Goal: Information Seeking & Learning: Learn about a topic

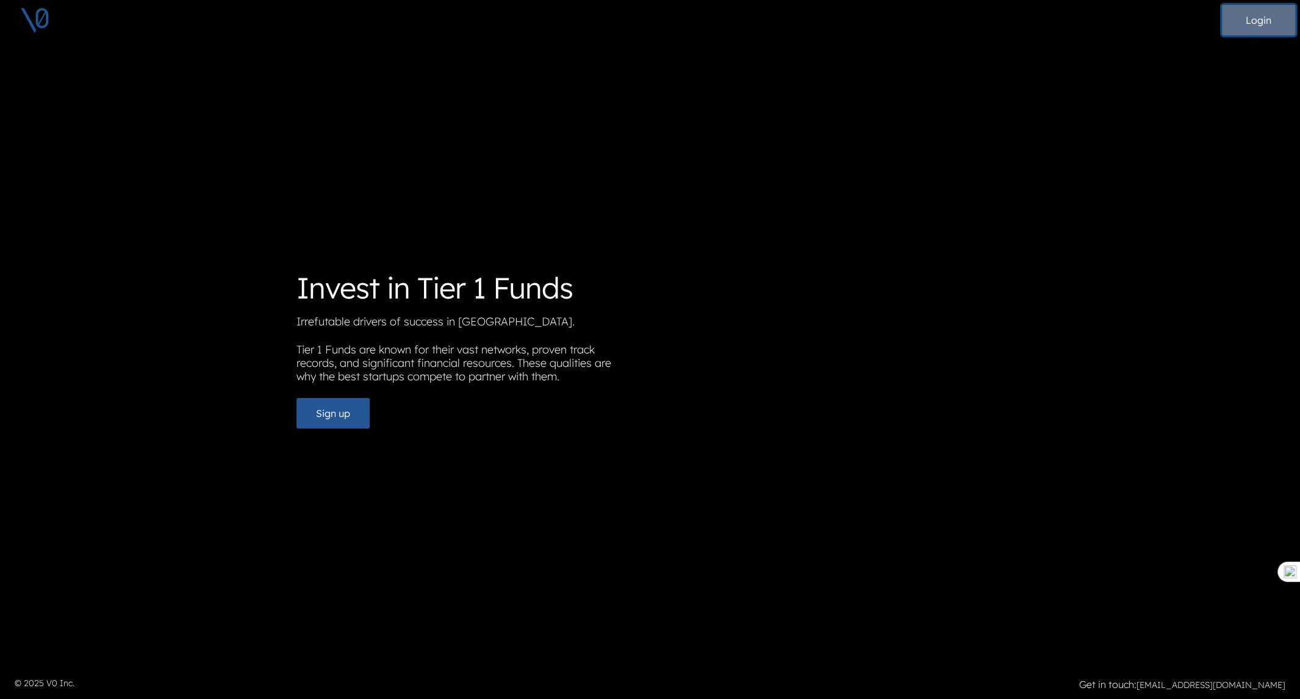
click at [1270, 25] on button "Login" at bounding box center [1258, 20] width 73 height 31
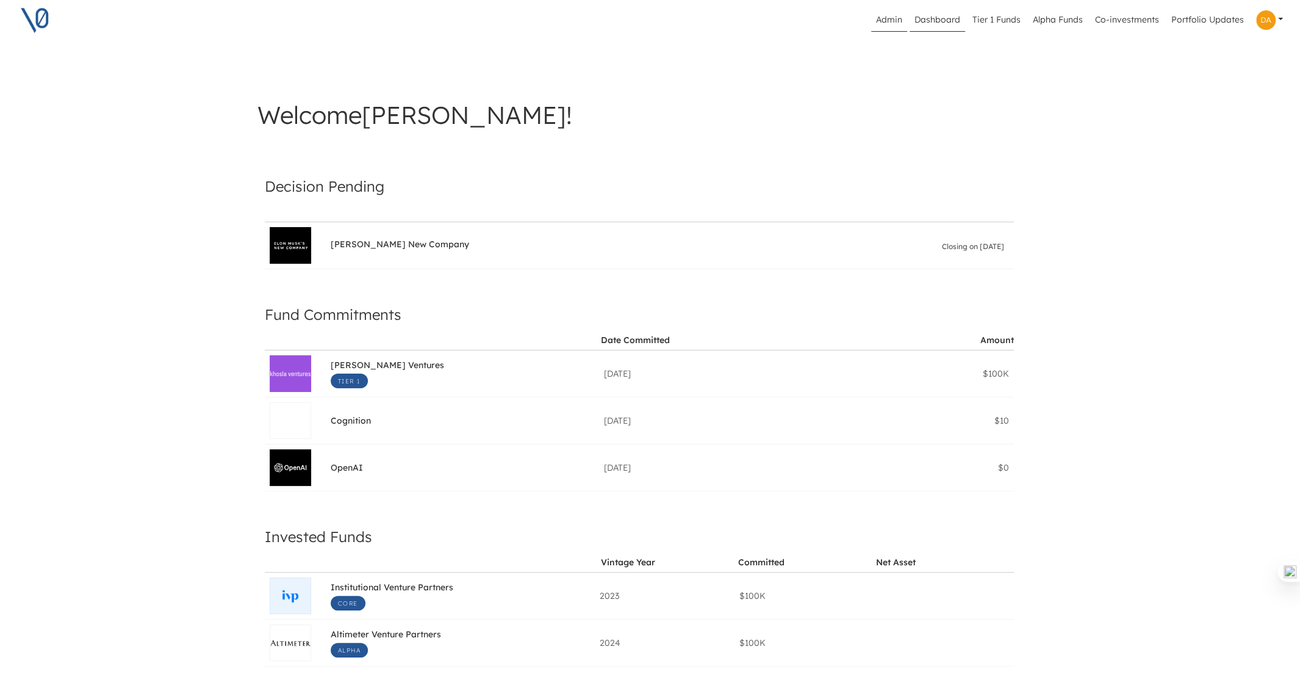
click at [896, 15] on link "Admin" at bounding box center [889, 20] width 36 height 23
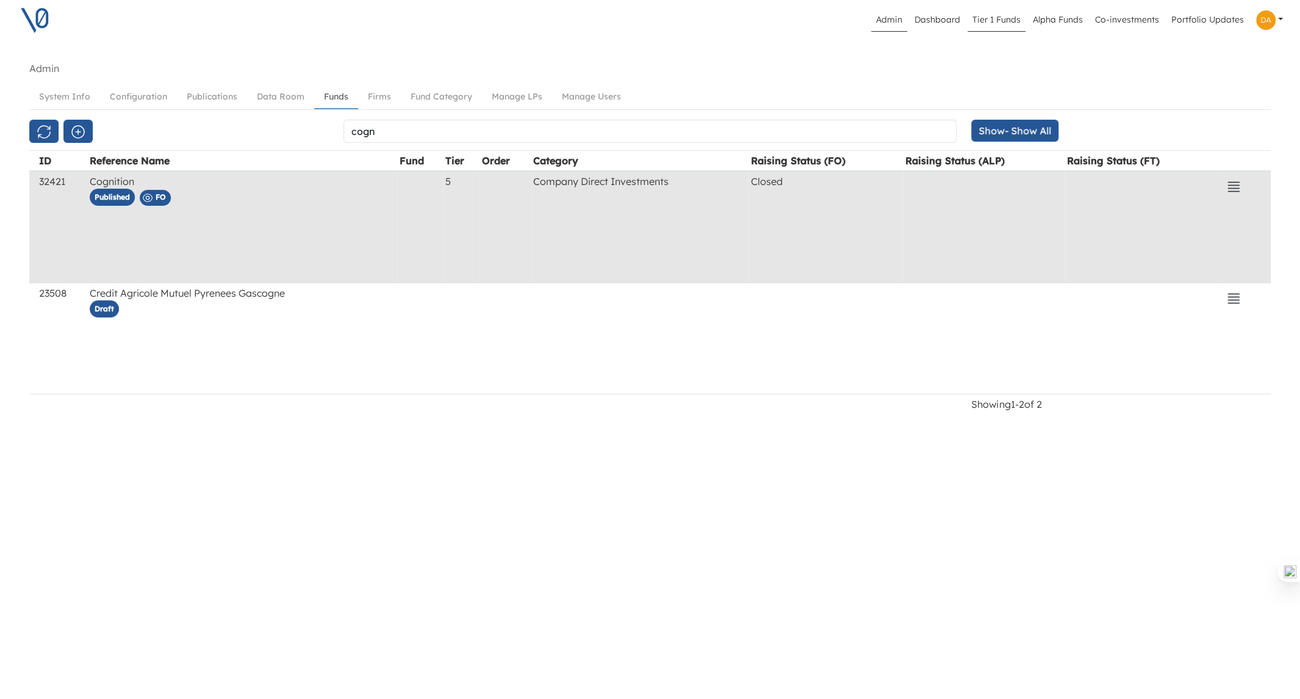
click at [999, 25] on link "Tier 1 Funds" at bounding box center [997, 20] width 58 height 23
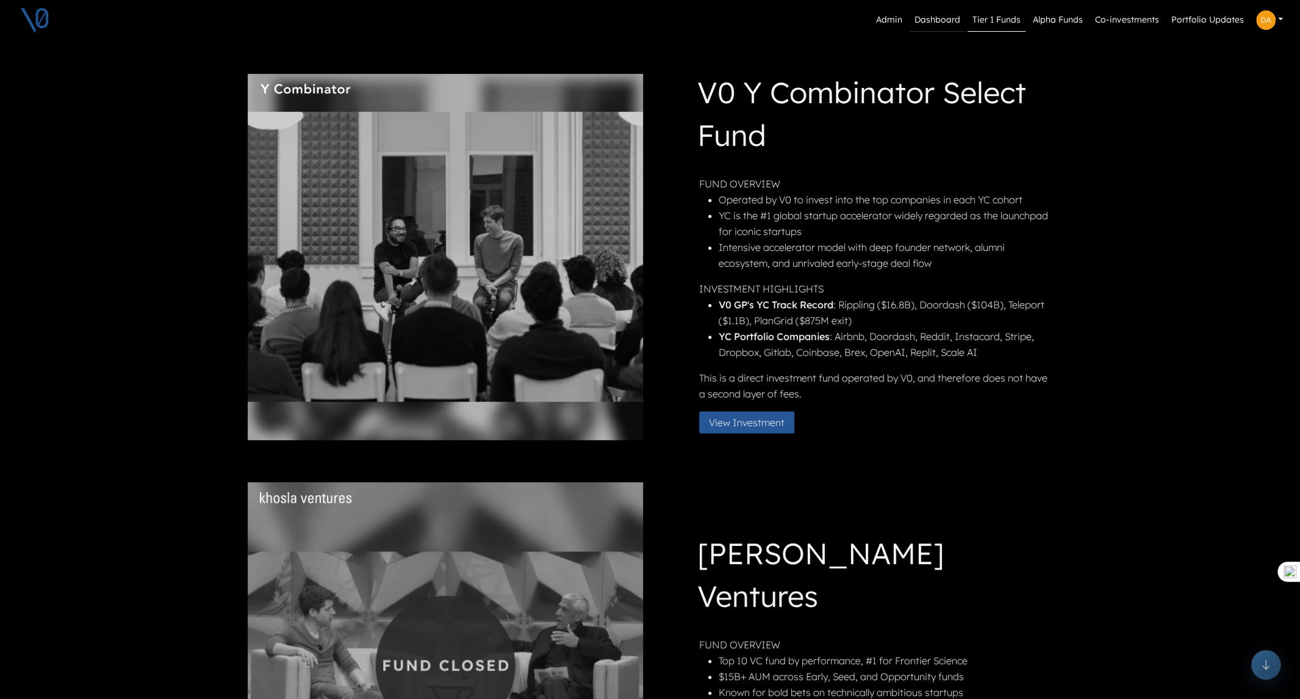
click at [941, 19] on link "Dashboard" at bounding box center [938, 20] width 56 height 23
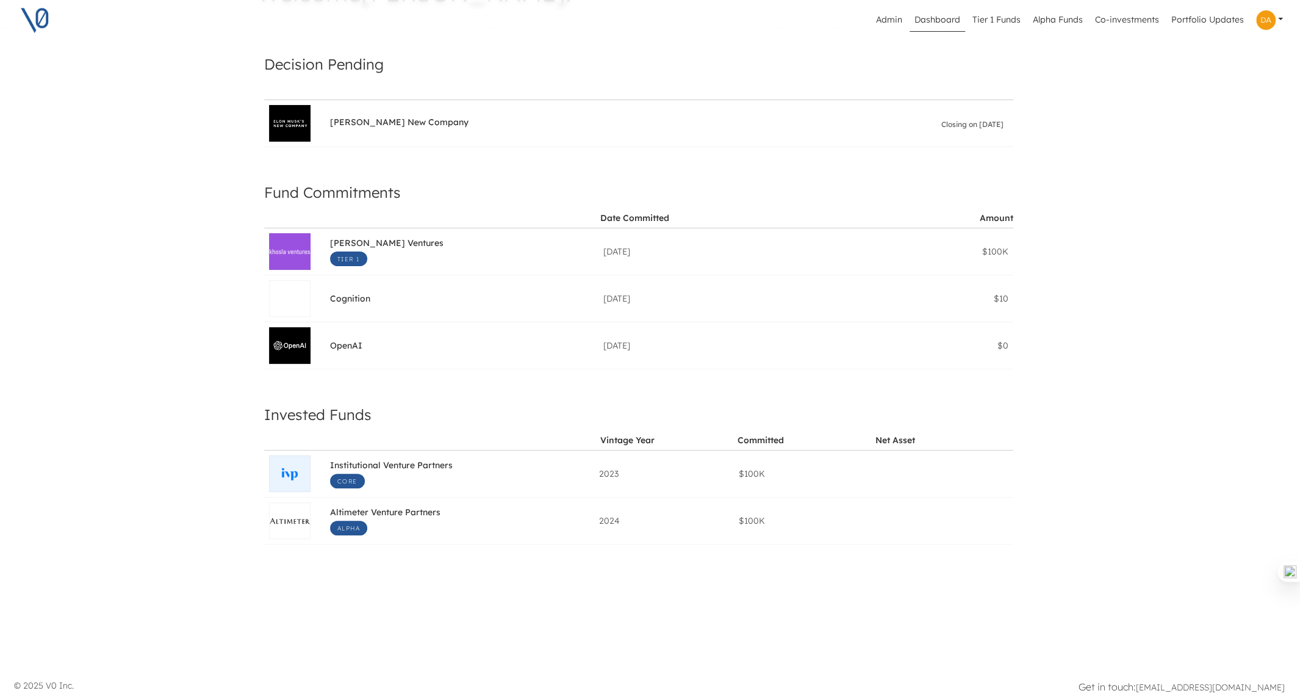
scroll to position [0, 1]
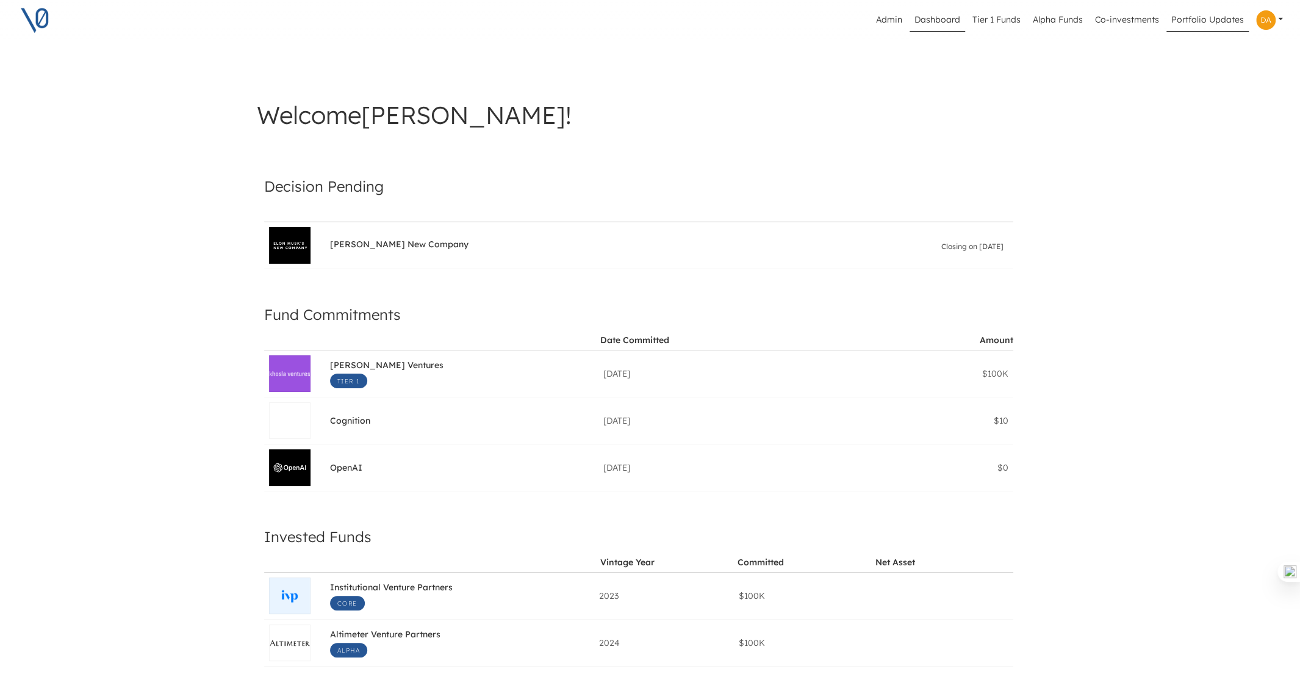
click at [1189, 21] on link "Portfolio Updates" at bounding box center [1207, 20] width 82 height 23
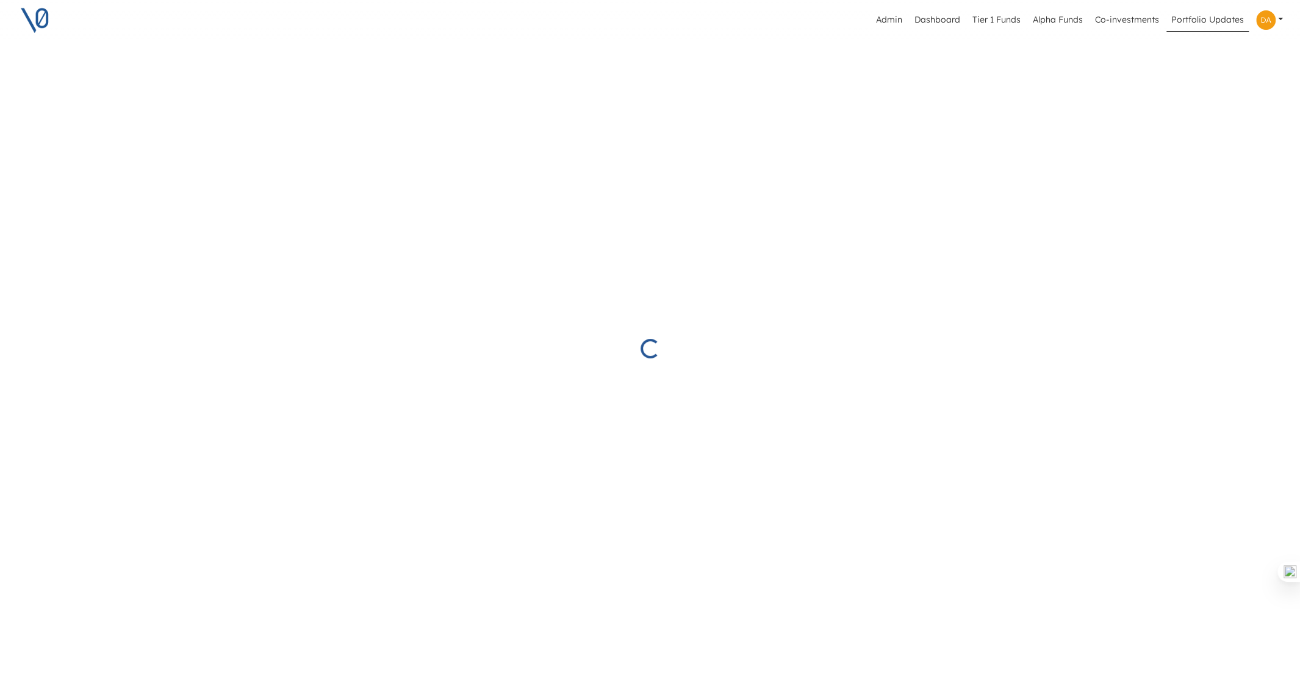
click at [34, 15] on img at bounding box center [35, 20] width 31 height 31
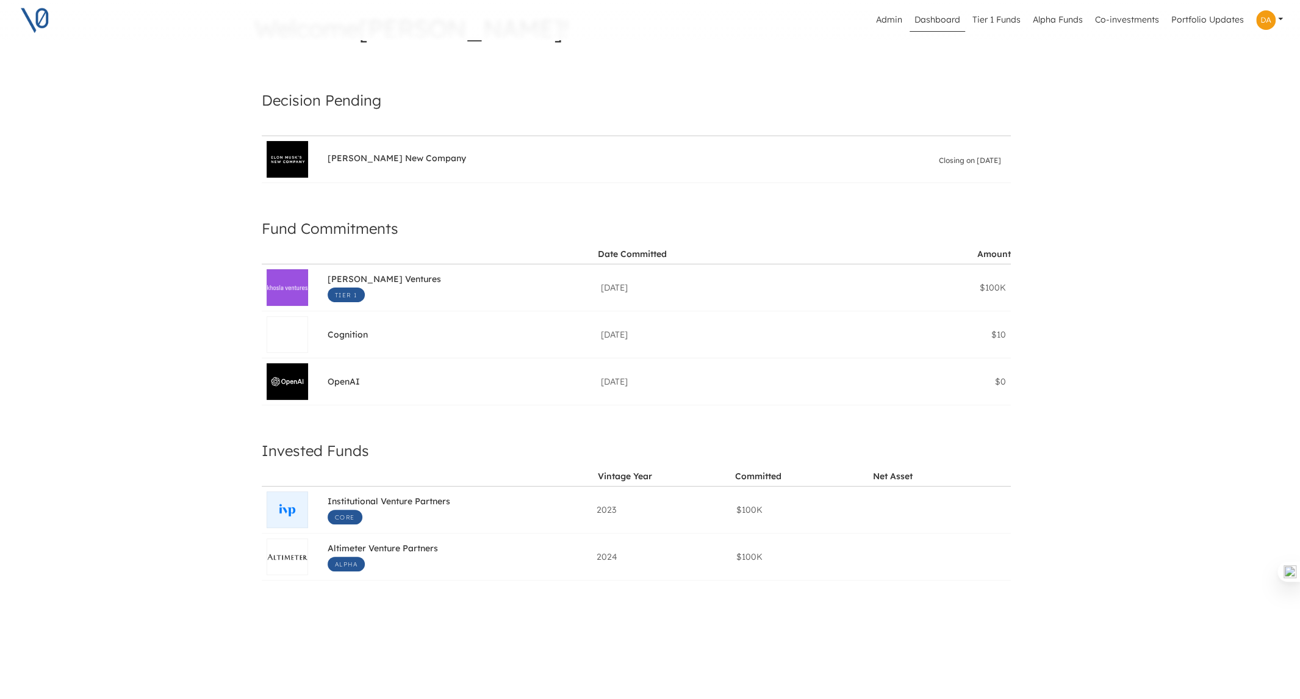
scroll to position [0, 3]
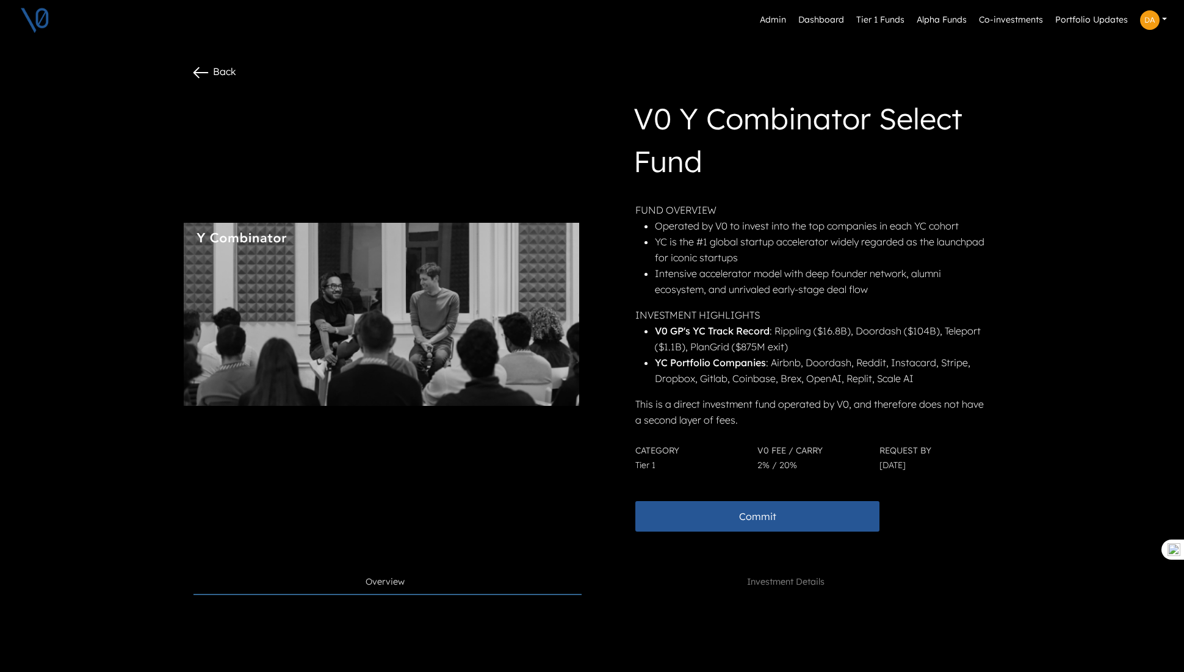
scroll to position [0, 5]
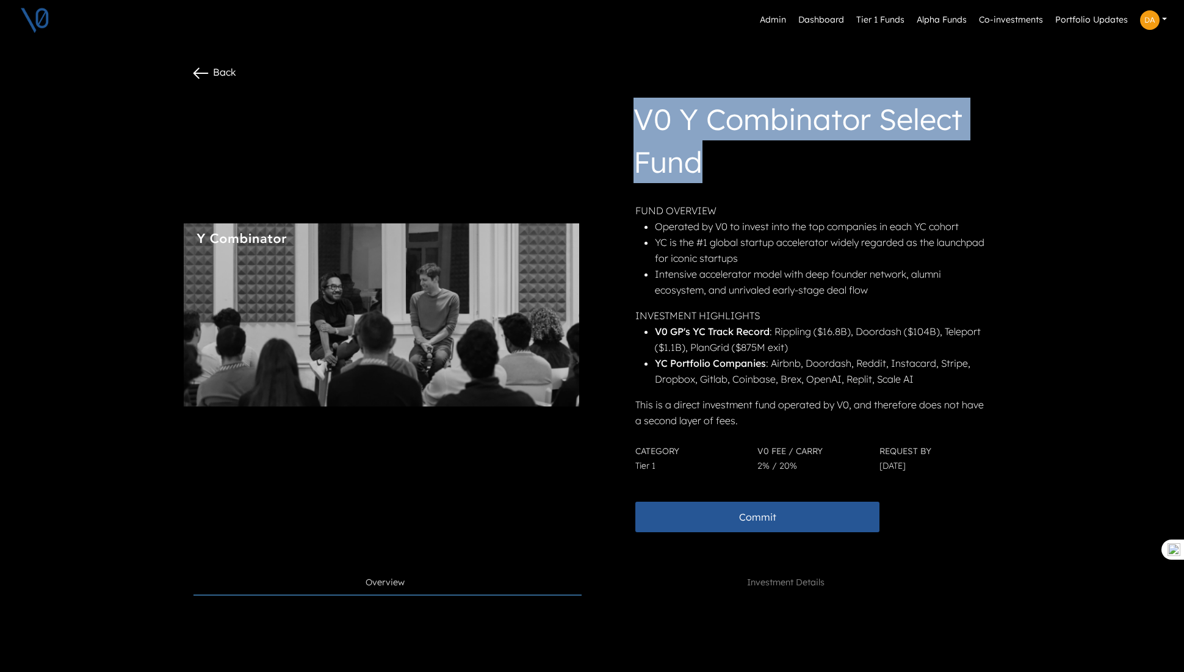
drag, startPoint x: 724, startPoint y: 167, endPoint x: 592, endPoint y: 117, distance: 140.2
click at [592, 117] on div "V0 Y Combinator Select Fund FUND OVERVIEW Operated by V0 to invest into the top…" at bounding box center [791, 315] width 410 height 454
copy h1 "V0 Y Combinator Select Fund"
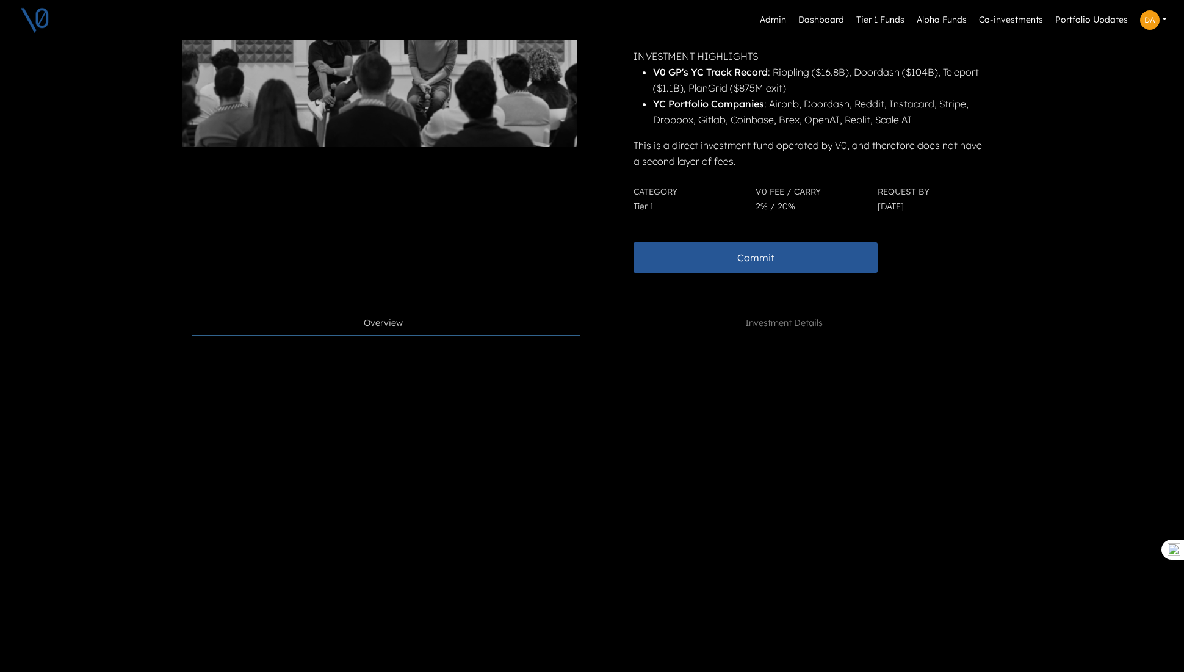
scroll to position [355, 7]
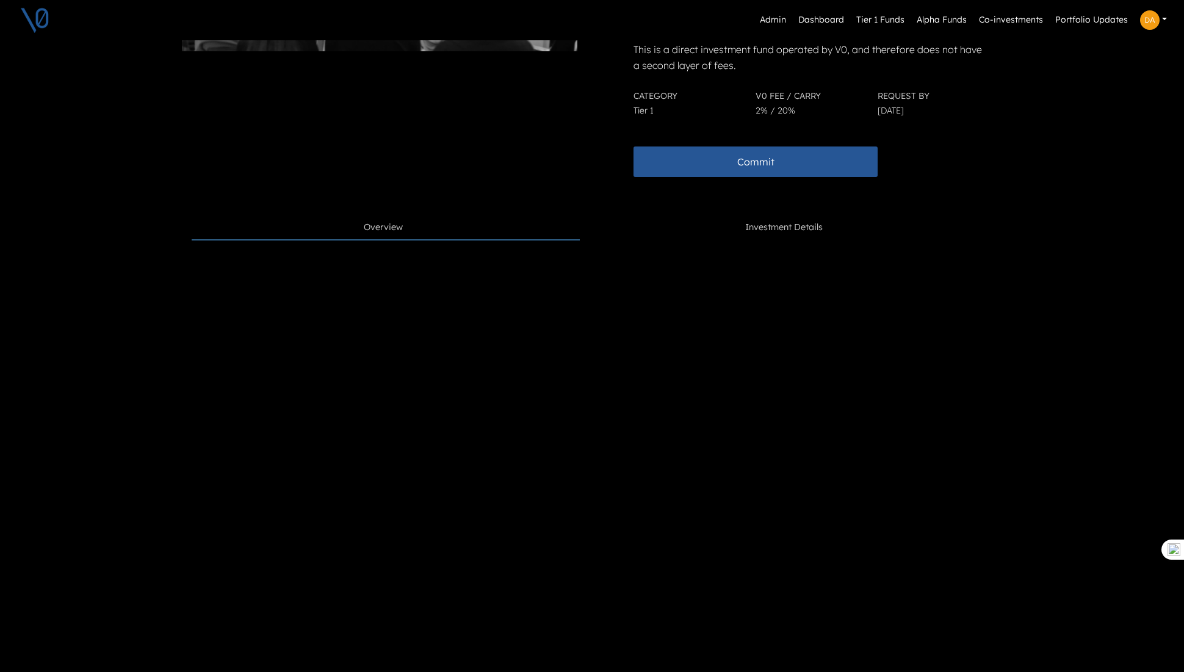
click at [780, 229] on span "Investment Details" at bounding box center [783, 227] width 77 height 13
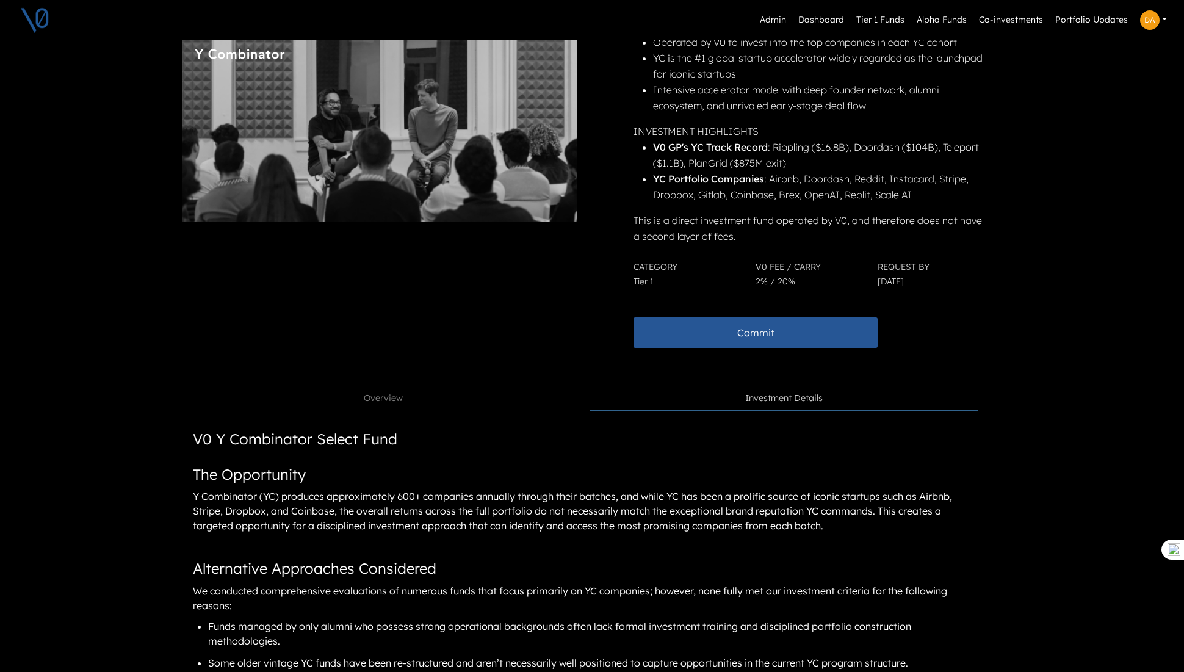
scroll to position [105, 7]
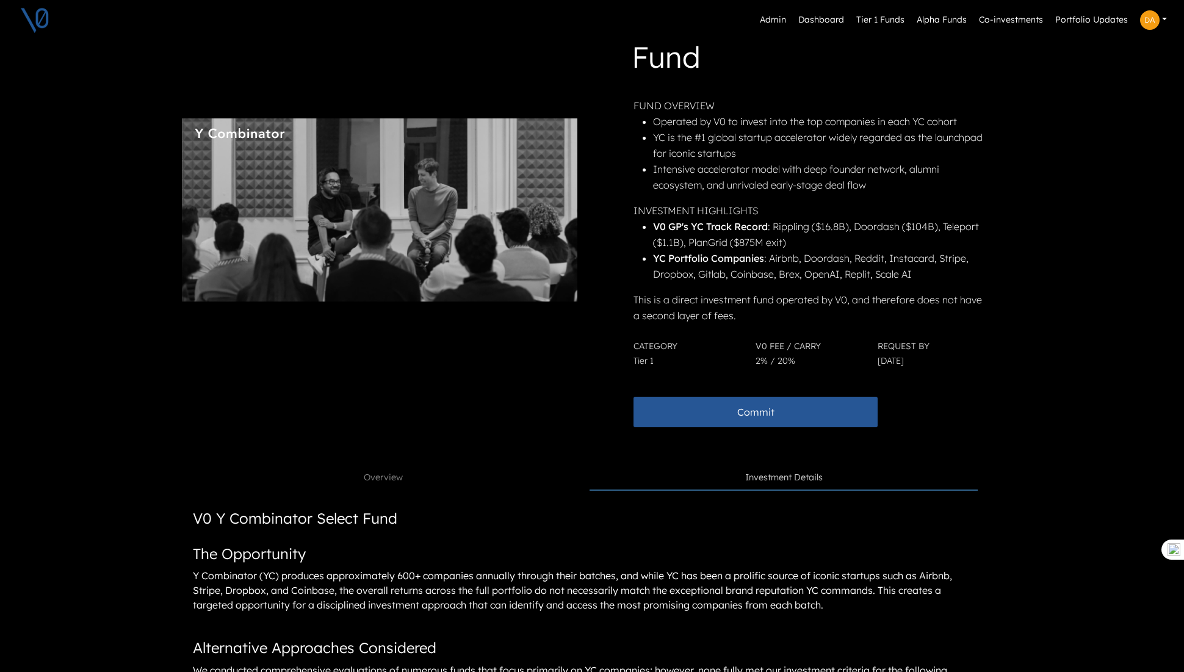
click at [1157, 22] on img at bounding box center [1150, 20] width 20 height 20
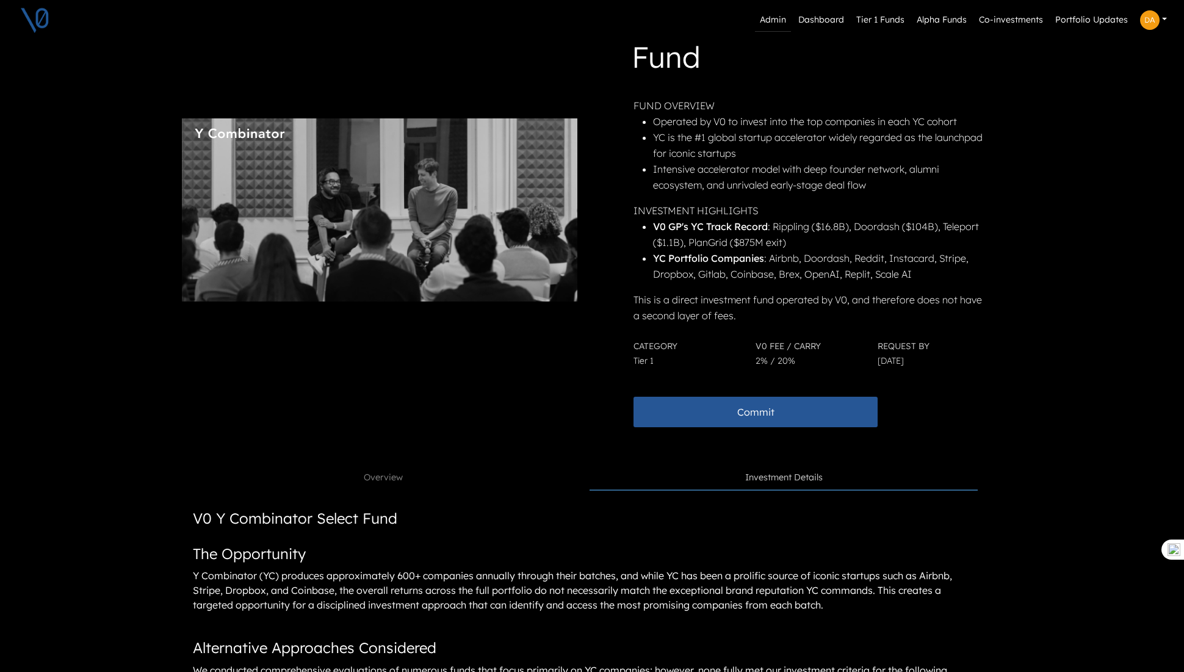
click at [774, 23] on link "Admin" at bounding box center [773, 20] width 36 height 23
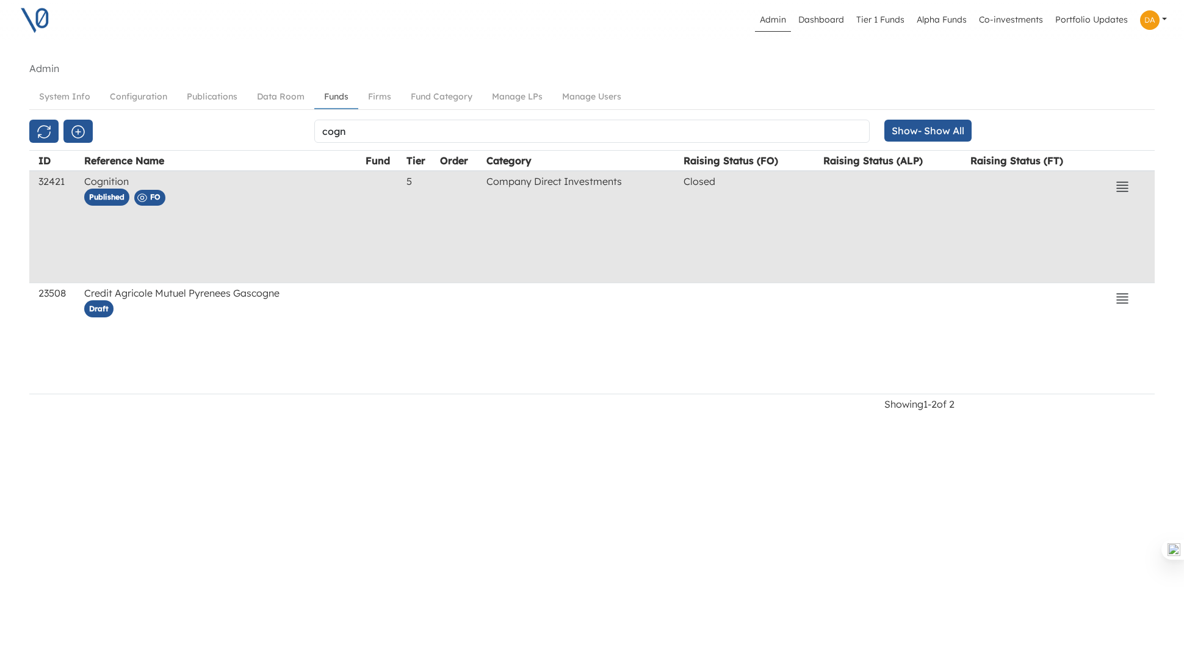
click at [331, 94] on link "Funds" at bounding box center [336, 97] width 44 height 24
click at [48, 122] on button "button" at bounding box center [43, 131] width 29 height 23
click at [218, 96] on link "Publications" at bounding box center [212, 96] width 70 height 23
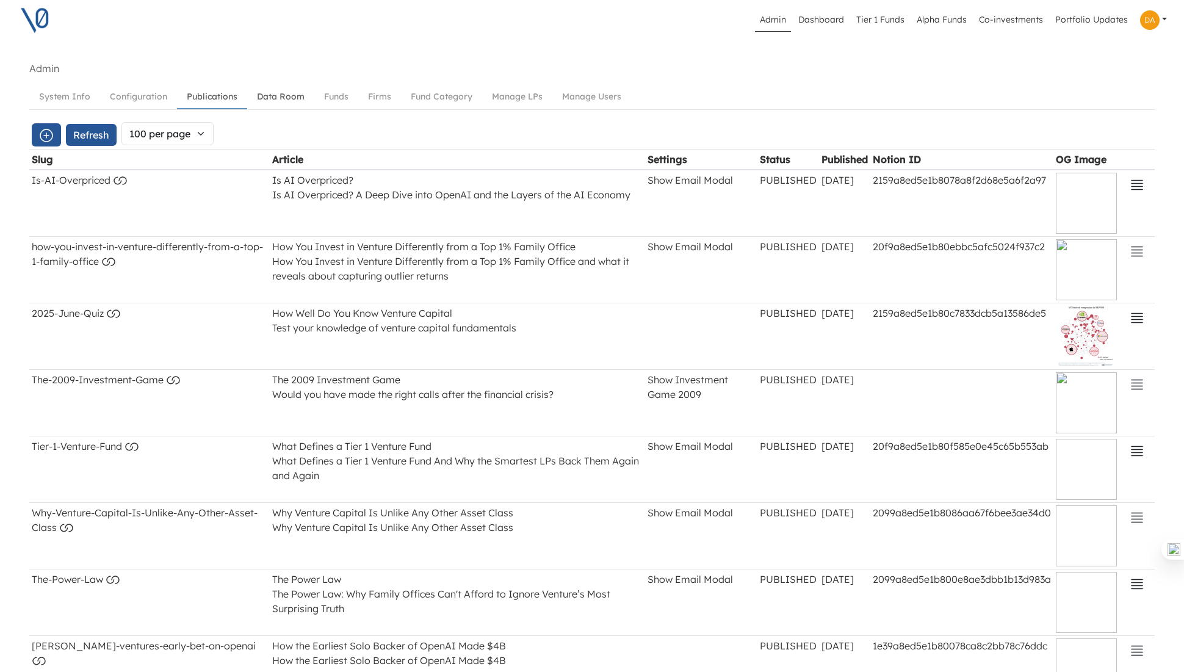
click at [296, 99] on link "Data Room" at bounding box center [280, 96] width 67 height 23
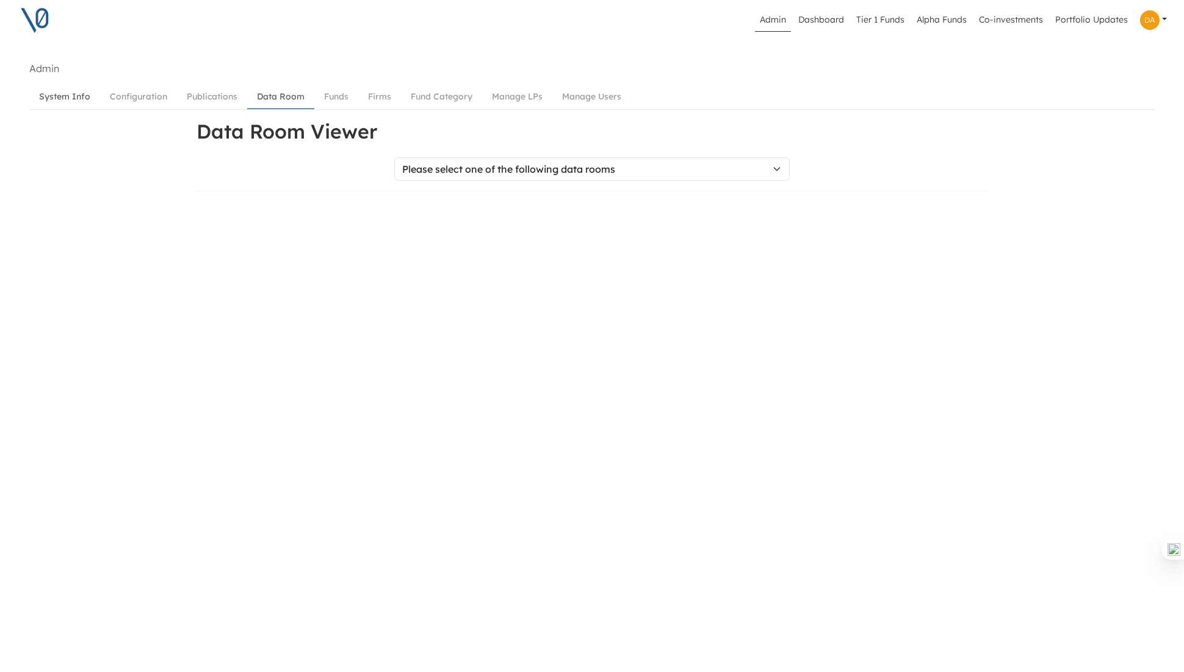
click at [61, 98] on link "System Info" at bounding box center [64, 96] width 71 height 23
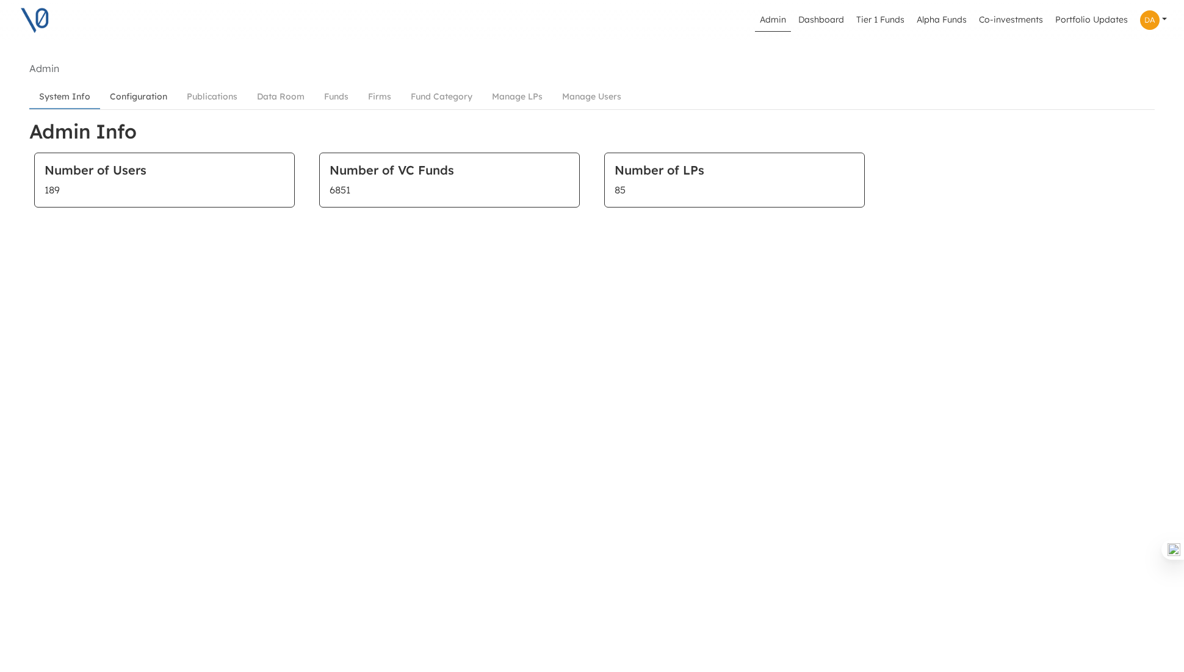
click at [140, 93] on link "Configuration" at bounding box center [138, 96] width 77 height 23
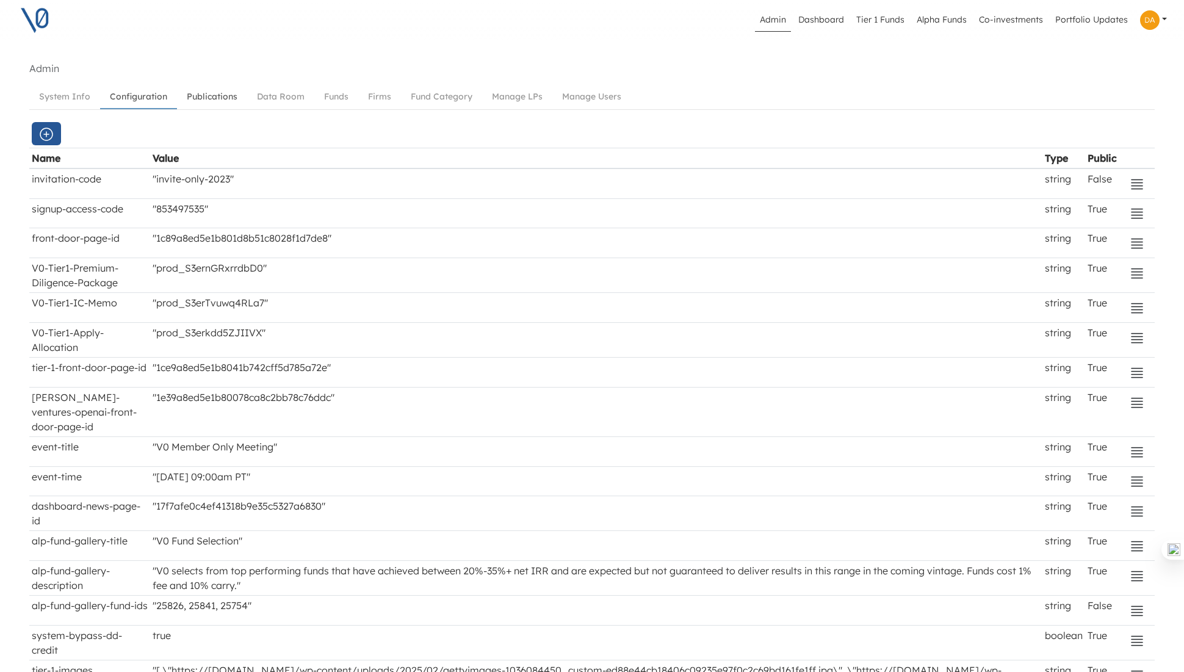
click at [217, 94] on link "Publications" at bounding box center [212, 96] width 70 height 23
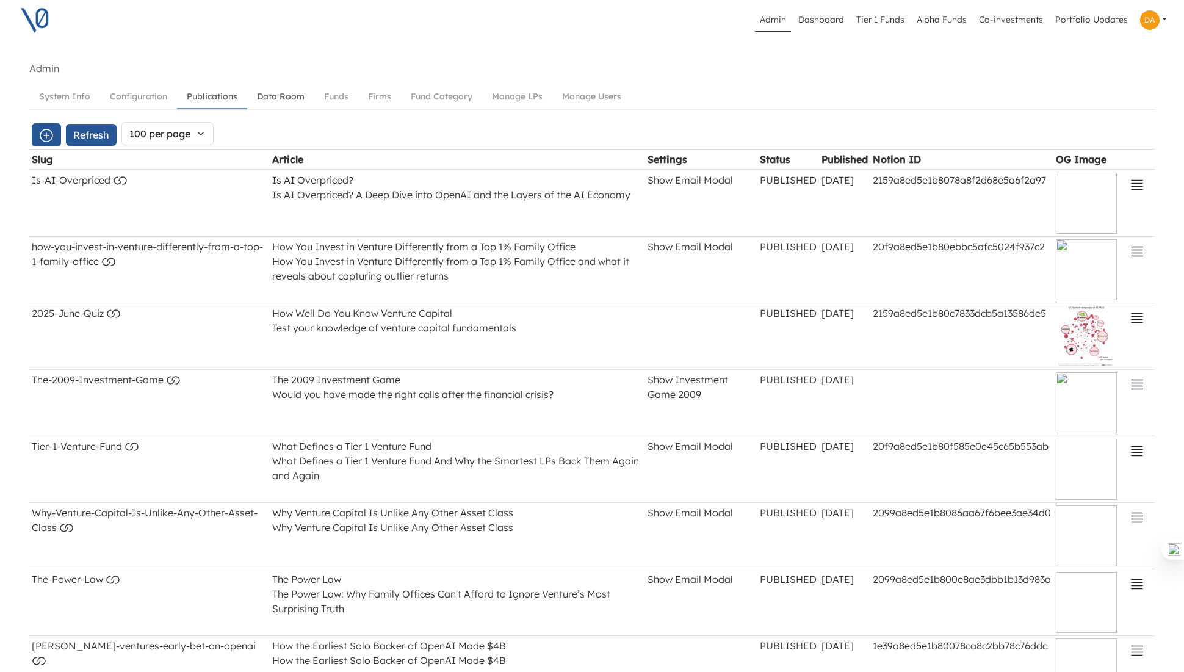
click at [278, 98] on link "Data Room" at bounding box center [280, 96] width 67 height 23
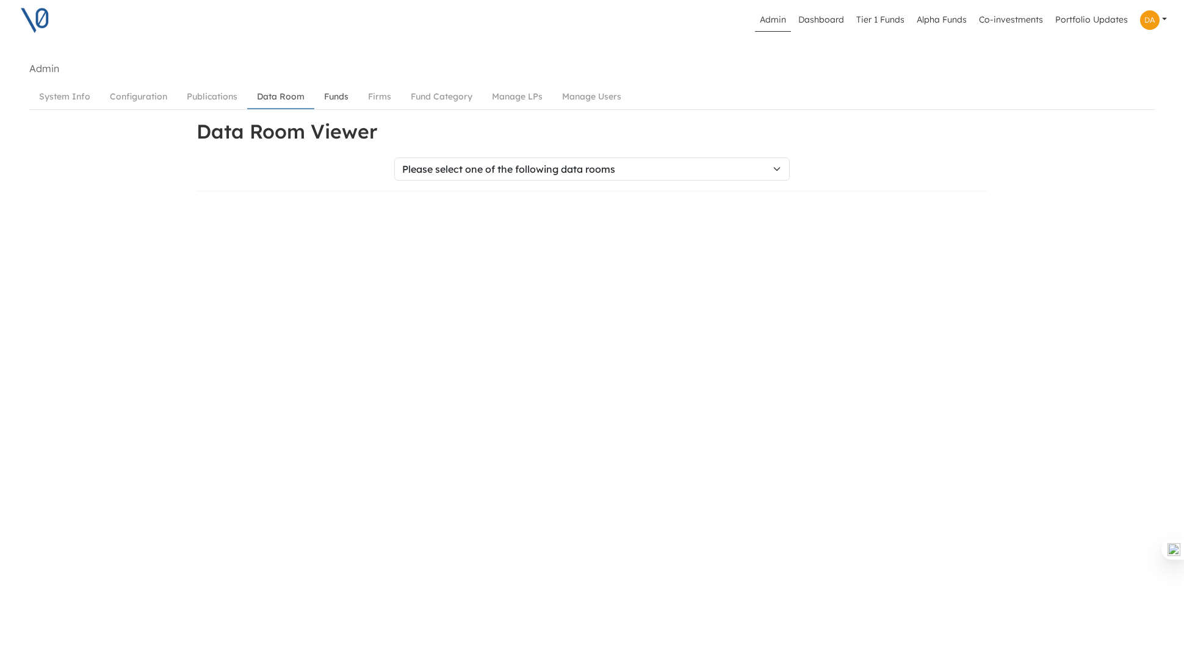
click at [339, 95] on link "Funds" at bounding box center [336, 96] width 44 height 23
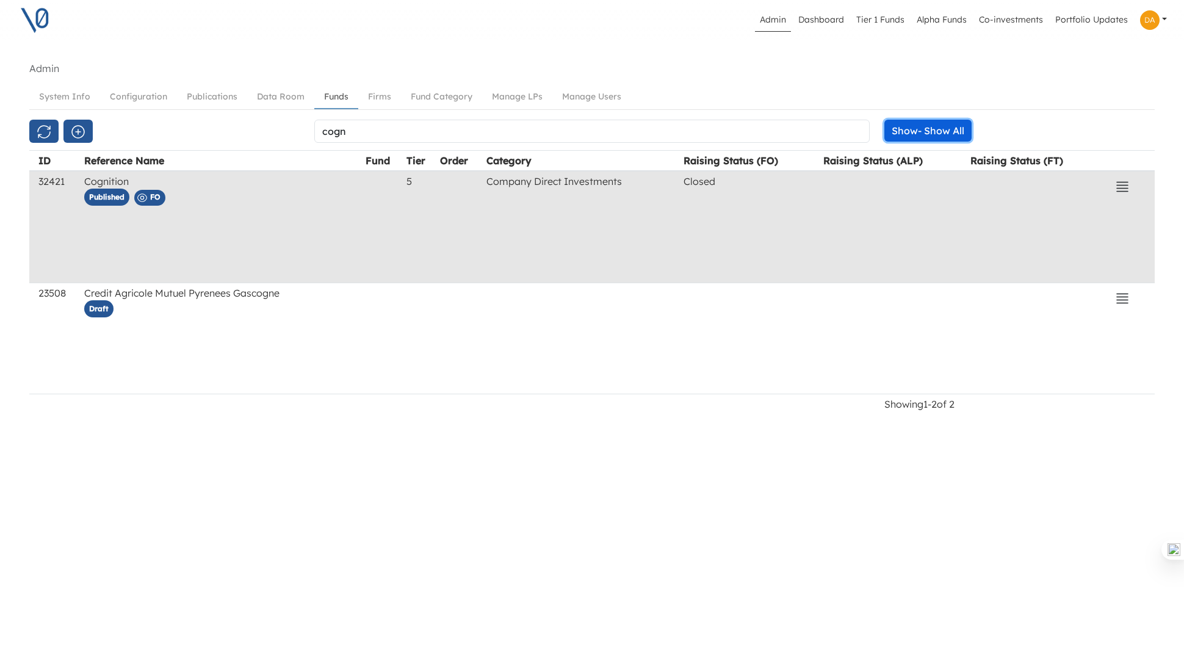
click at [927, 129] on button "Show - Show All" at bounding box center [927, 131] width 87 height 22
click at [835, 159] on button "Show All" at bounding box center [879, 157] width 172 height 20
click at [377, 93] on link "Firms" at bounding box center [379, 96] width 43 height 23
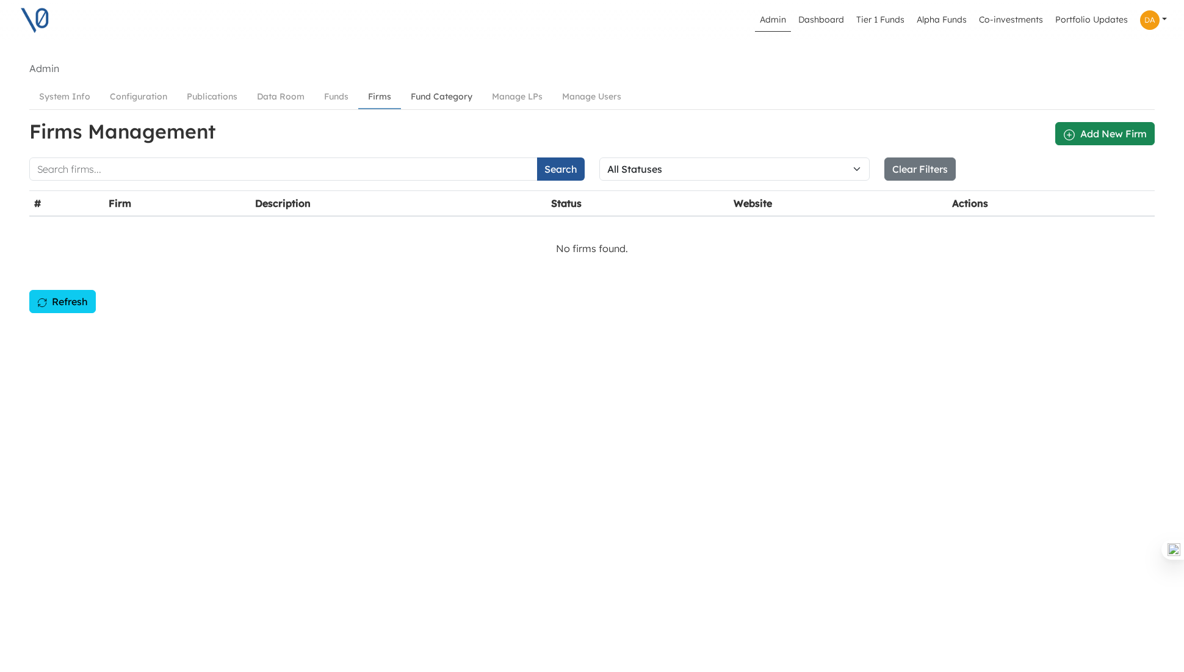
click at [447, 101] on link "Fund Category" at bounding box center [441, 96] width 81 height 23
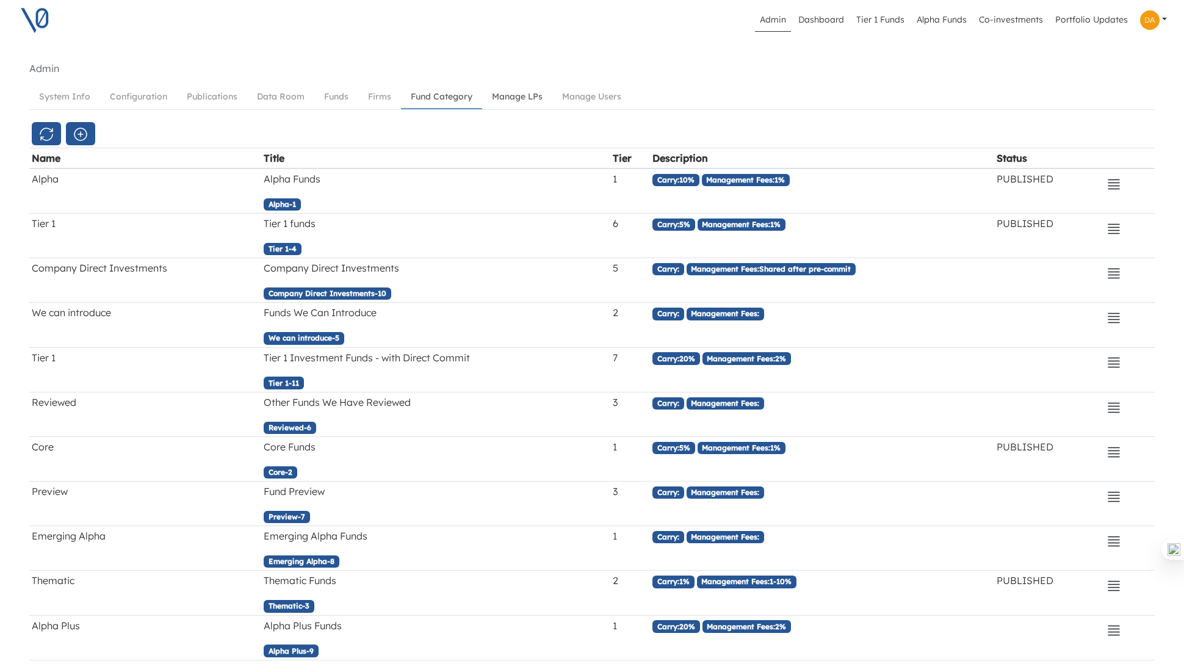
click at [522, 94] on link "Manage LPs" at bounding box center [517, 96] width 70 height 23
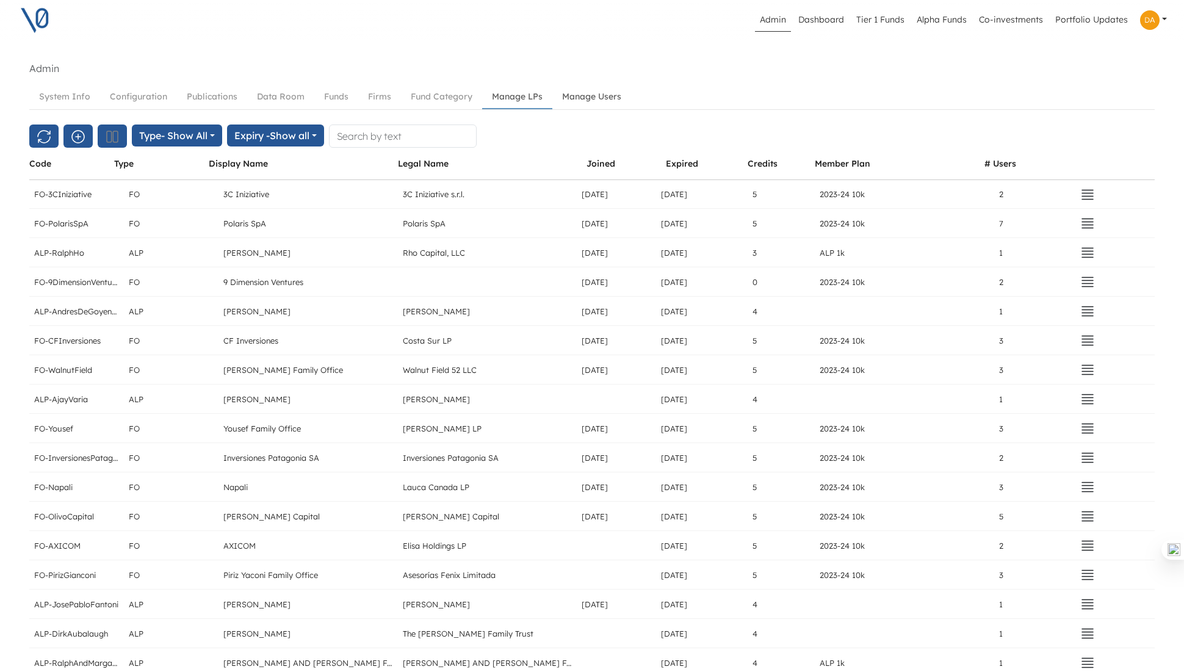
click at [597, 93] on link "Manage Users" at bounding box center [591, 96] width 79 height 23
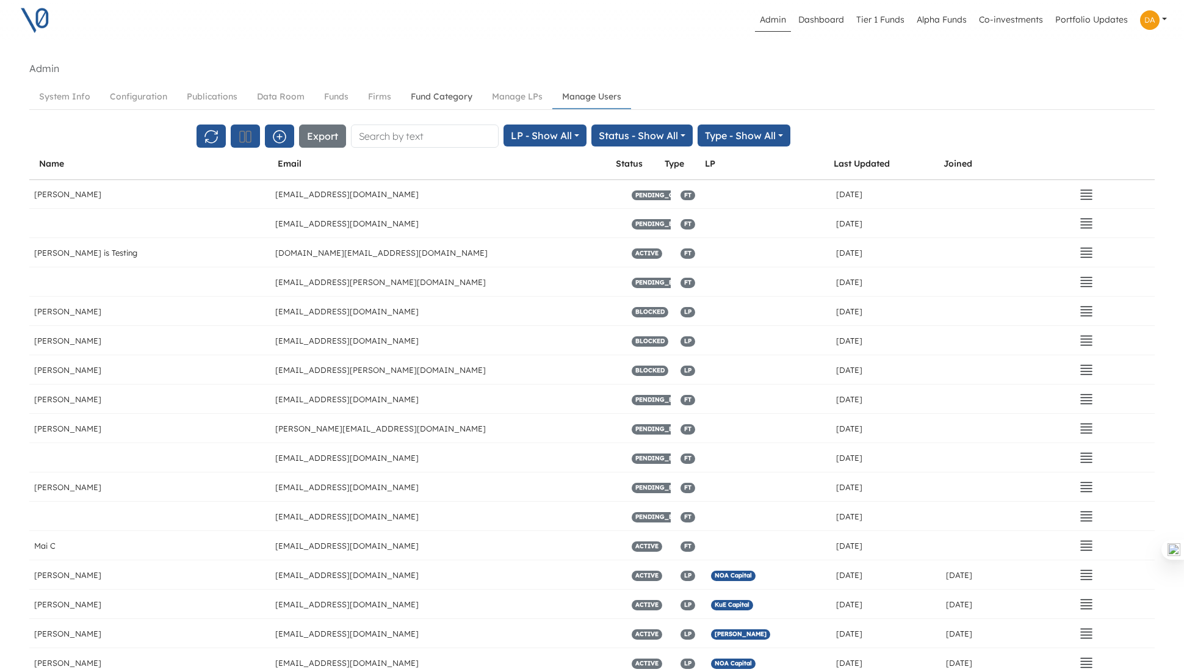
click at [433, 99] on link "Fund Category" at bounding box center [441, 96] width 81 height 23
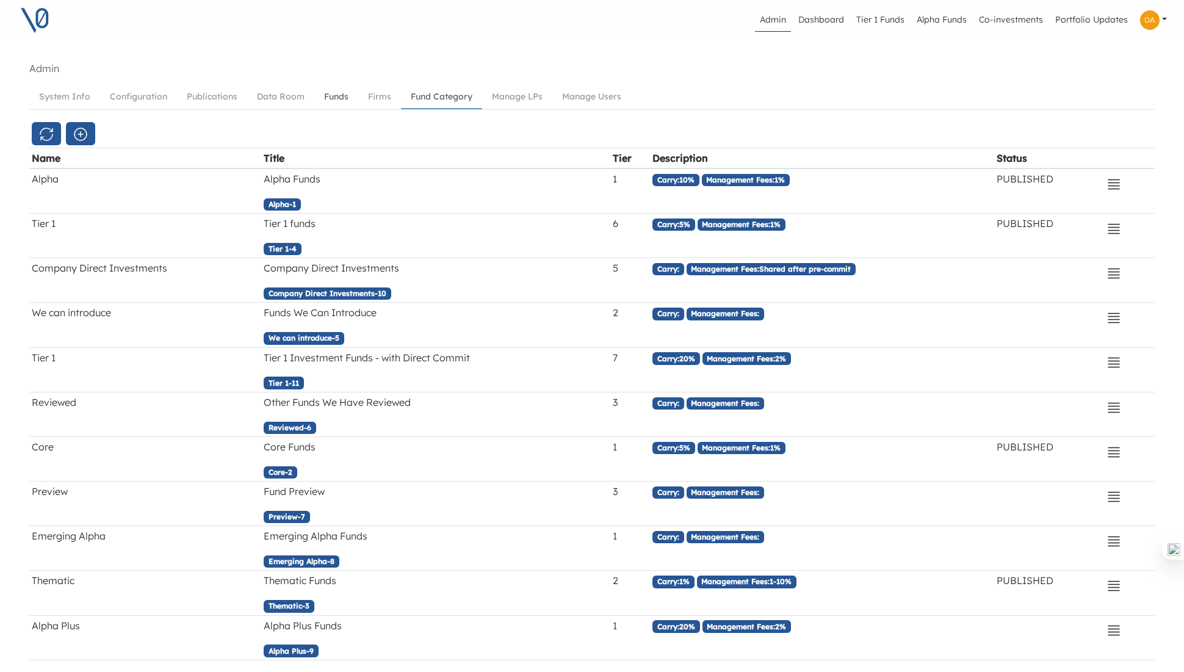
click at [340, 95] on link "Funds" at bounding box center [336, 96] width 44 height 23
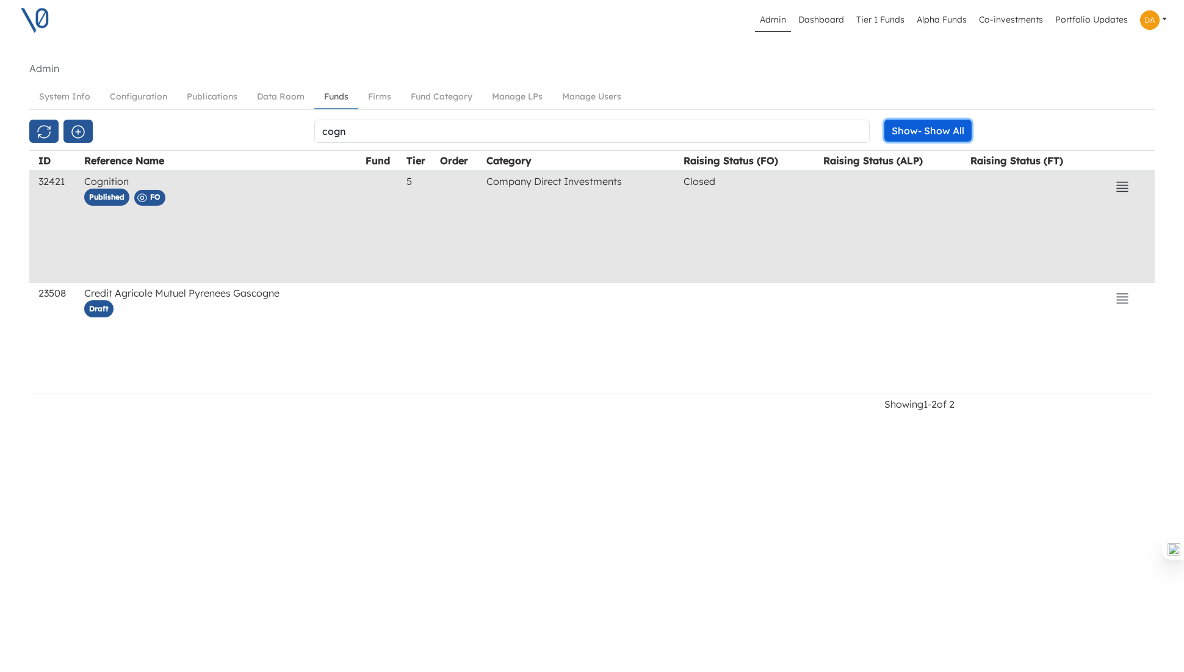
click at [916, 131] on button "Show - Show All" at bounding box center [927, 131] width 87 height 22
click at [824, 156] on button "Show All" at bounding box center [879, 157] width 172 height 20
click at [782, 426] on div "Admin Dashboard Tier 1 Funds Alpha Funds Co-investments Portfolio Updates Profi…" at bounding box center [592, 336] width 1184 height 672
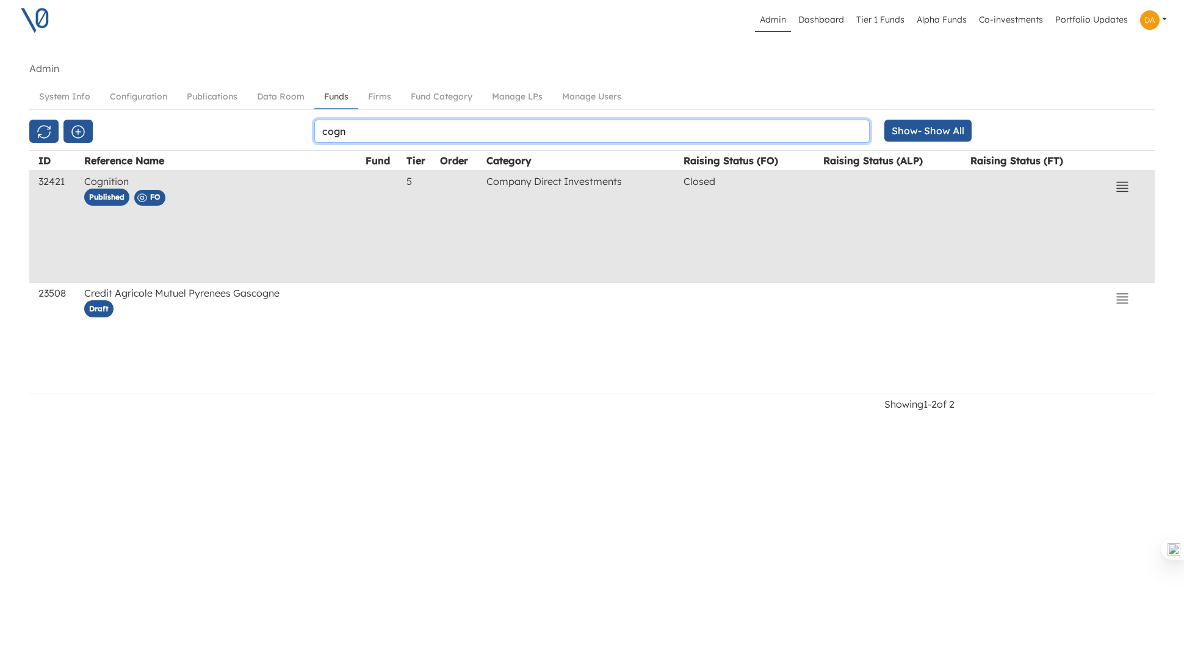
click at [378, 126] on input "cogn" at bounding box center [591, 131] width 555 height 23
type input "c"
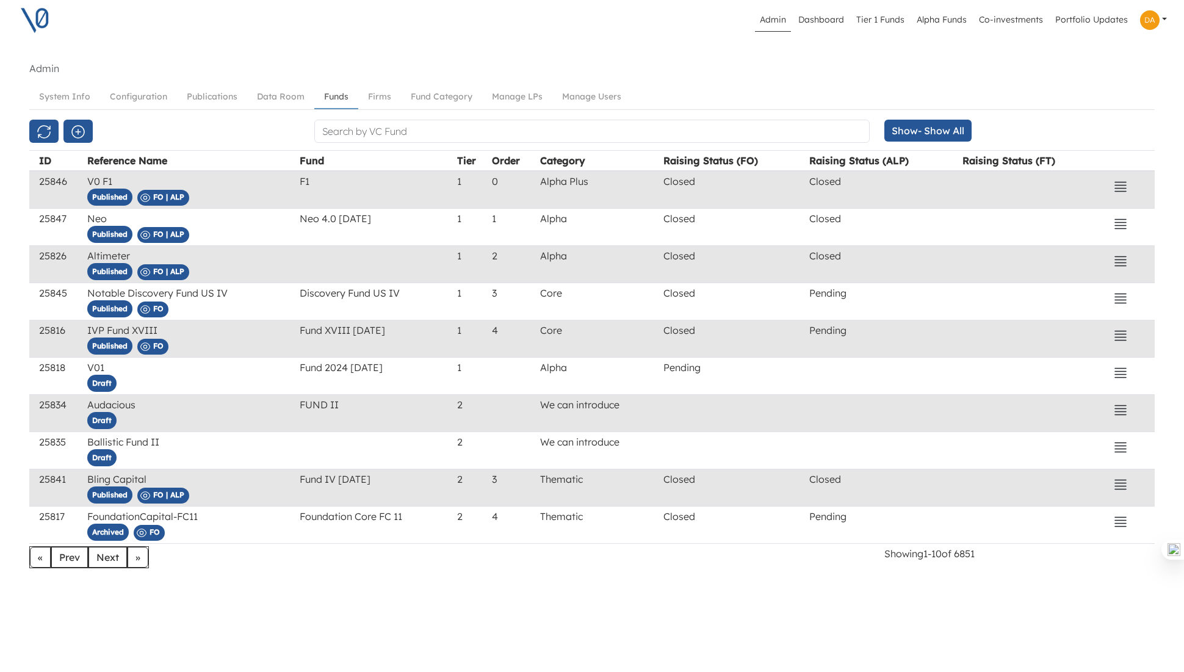
click at [187, 600] on div "Admin Dashboard Tier 1 Funds Alpha Funds Co-investments Portfolio Updates Profi…" at bounding box center [592, 336] width 1184 height 672
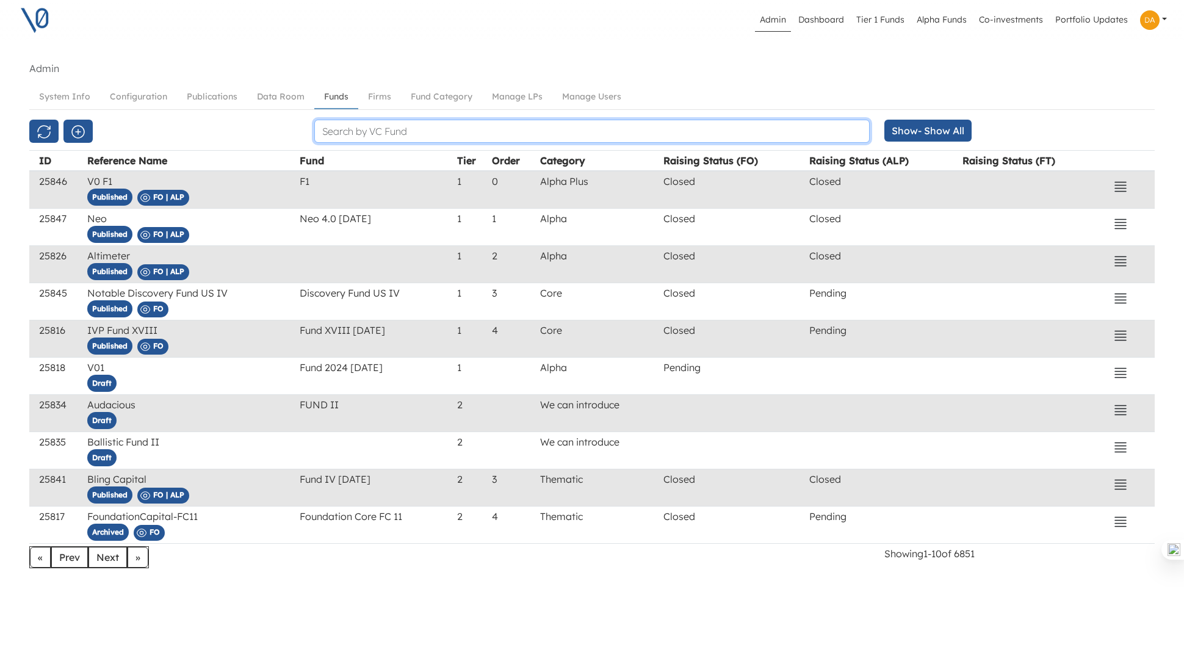
click at [358, 128] on input "text" at bounding box center [591, 131] width 555 height 23
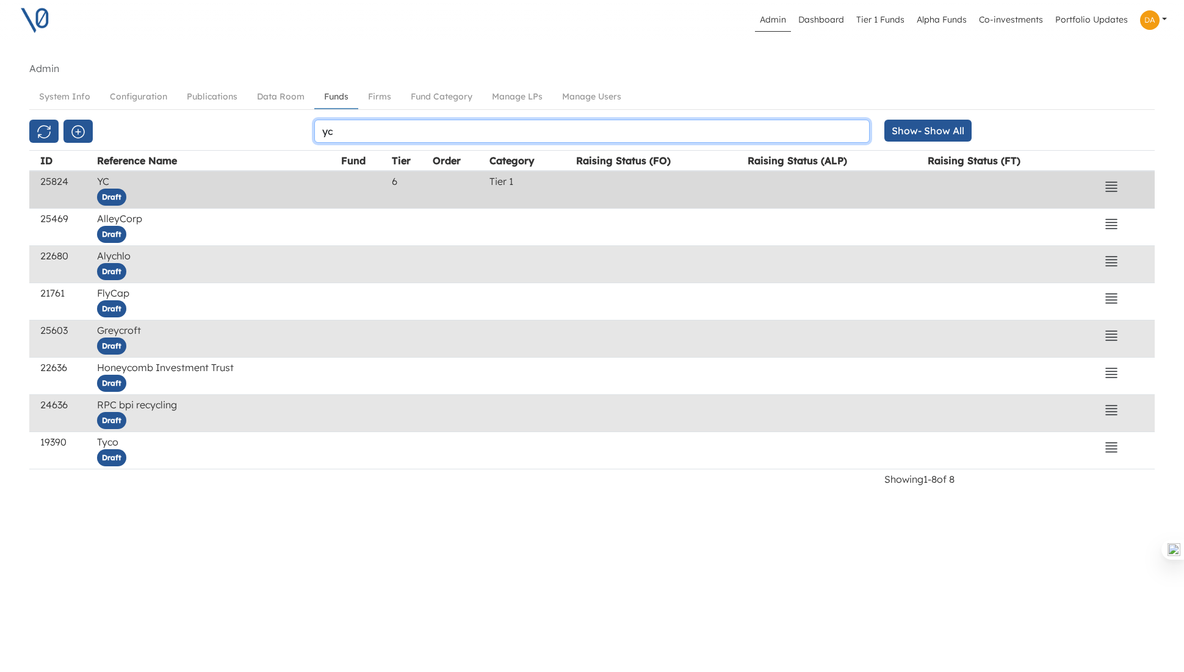
type input "yc"
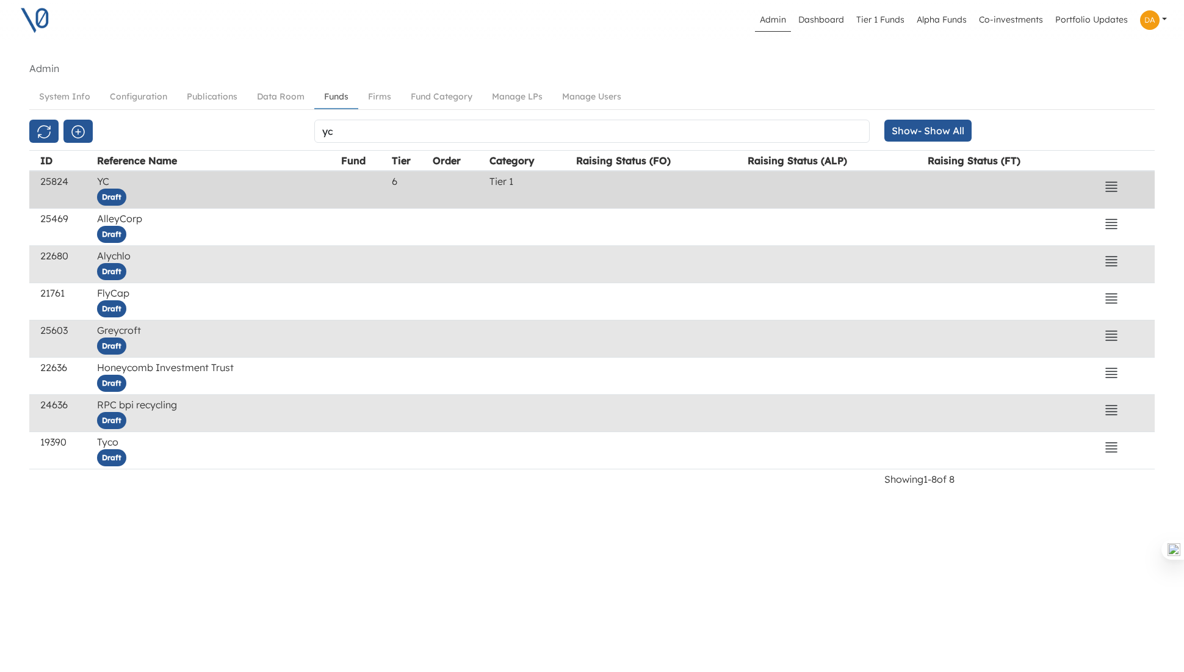
click at [159, 195] on div "Draft" at bounding box center [216, 197] width 239 height 17
click at [54, 177] on td "25824" at bounding box center [66, 190] width 57 height 38
click at [1102, 184] on button "button" at bounding box center [1111, 186] width 31 height 24
click at [976, 218] on button "View" at bounding box center [1034, 213] width 172 height 20
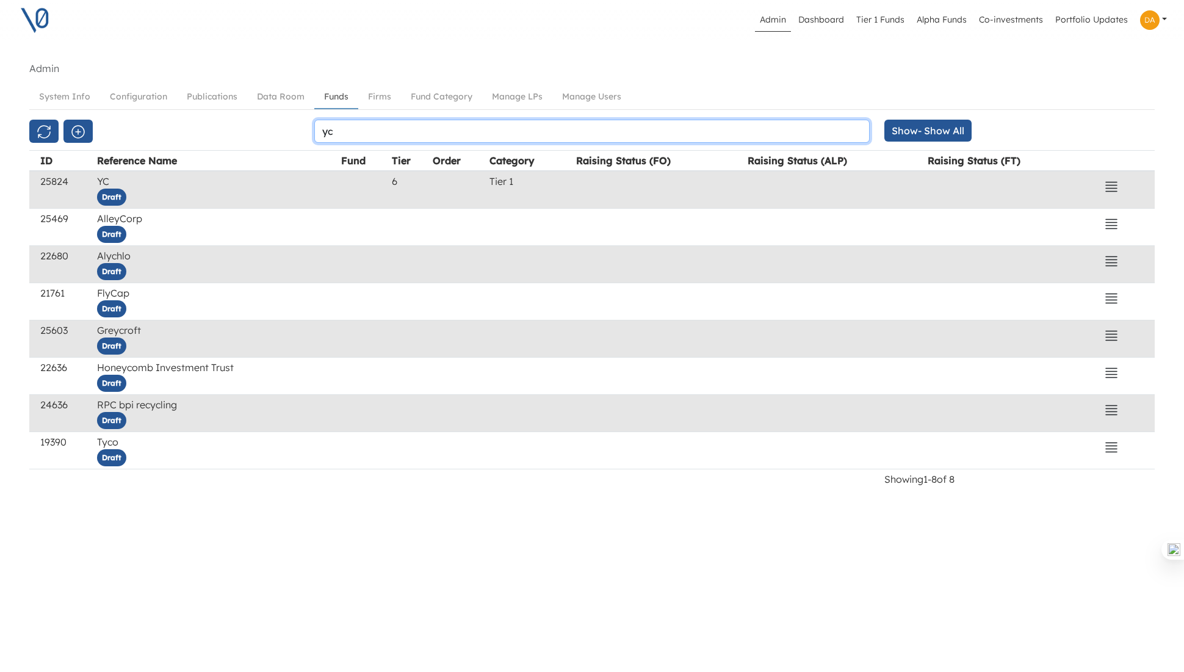
click at [349, 128] on input "yc" at bounding box center [591, 131] width 555 height 23
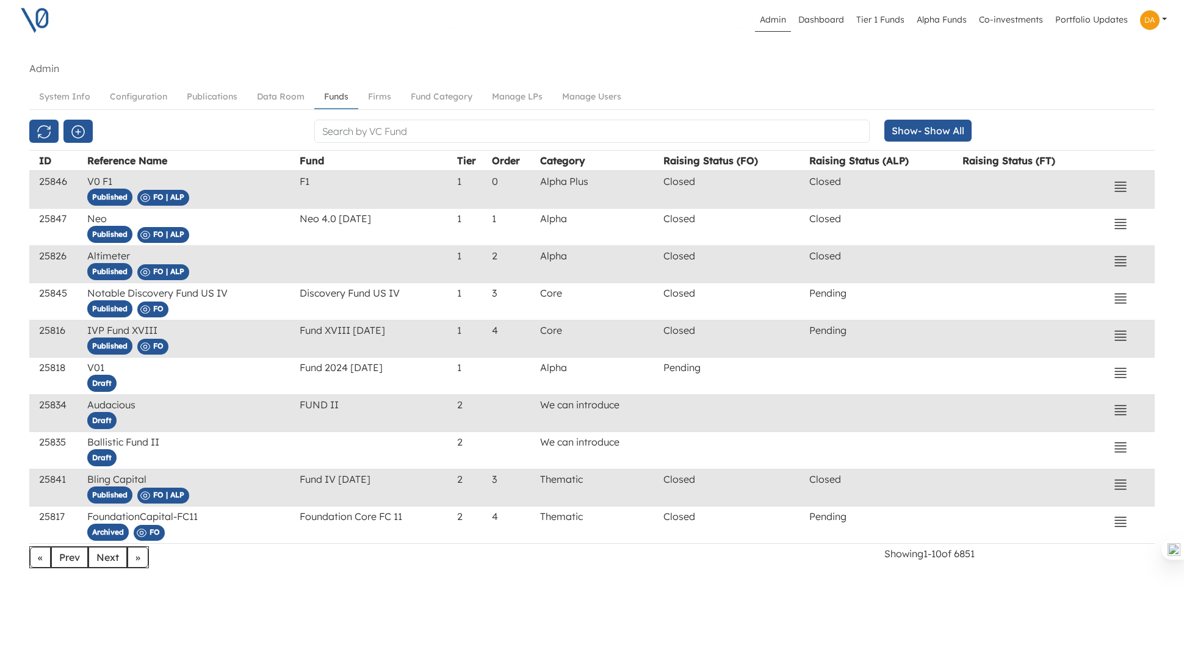
click at [329, 99] on link "Funds" at bounding box center [336, 97] width 44 height 24
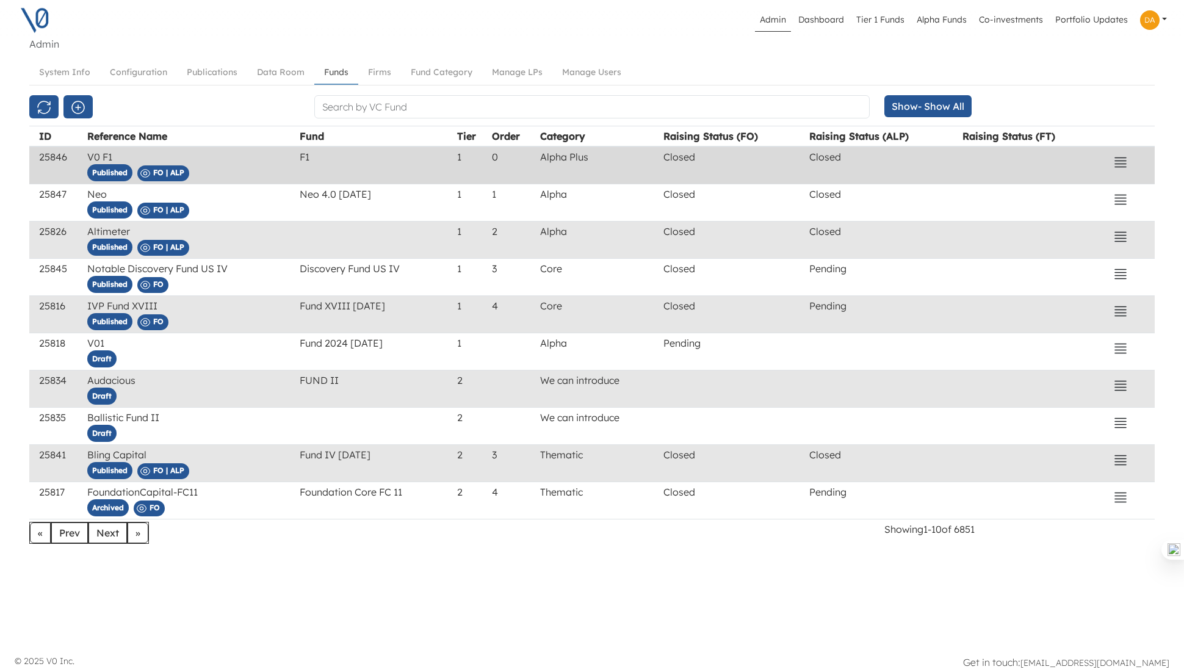
scroll to position [28, 0]
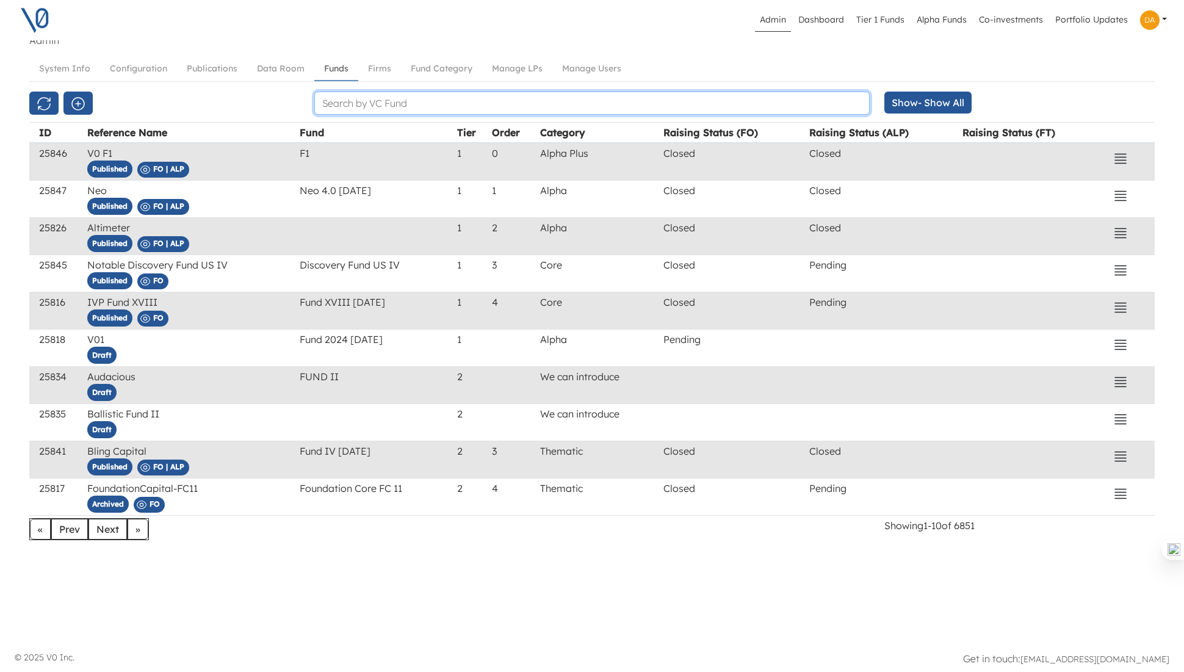
click at [478, 99] on input "text" at bounding box center [591, 103] width 555 height 23
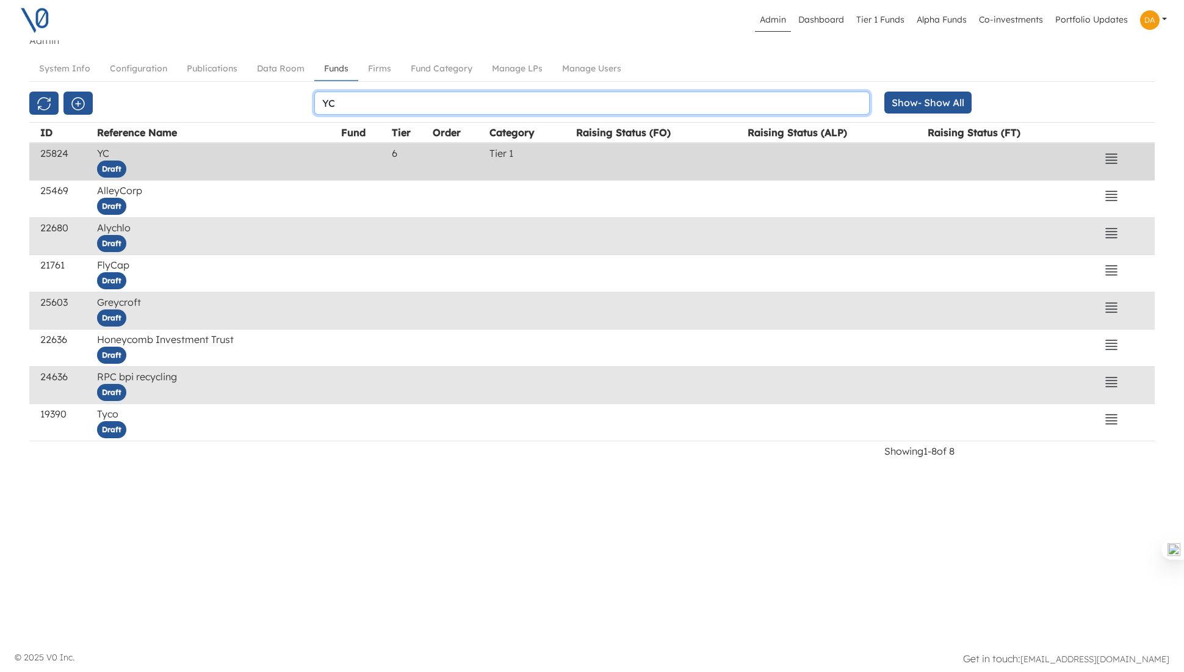
type input "YC"
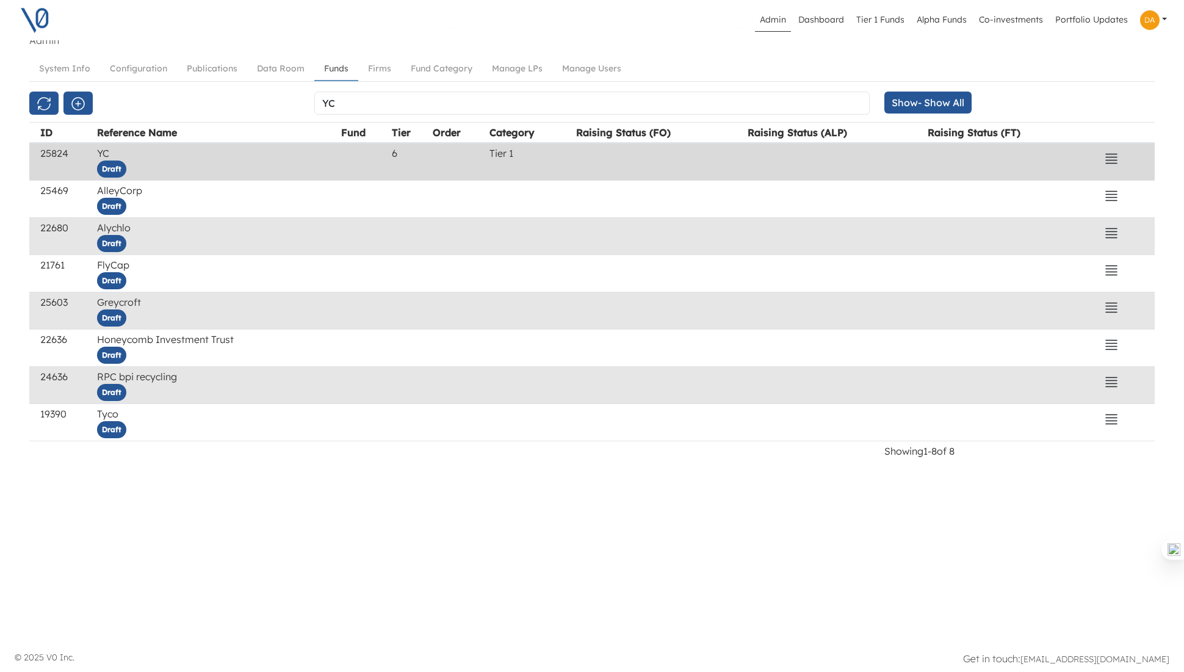
click at [165, 151] on td "YC Draft" at bounding box center [217, 162] width 244 height 38
click at [1110, 158] on icon "button" at bounding box center [1111, 158] width 15 height 15
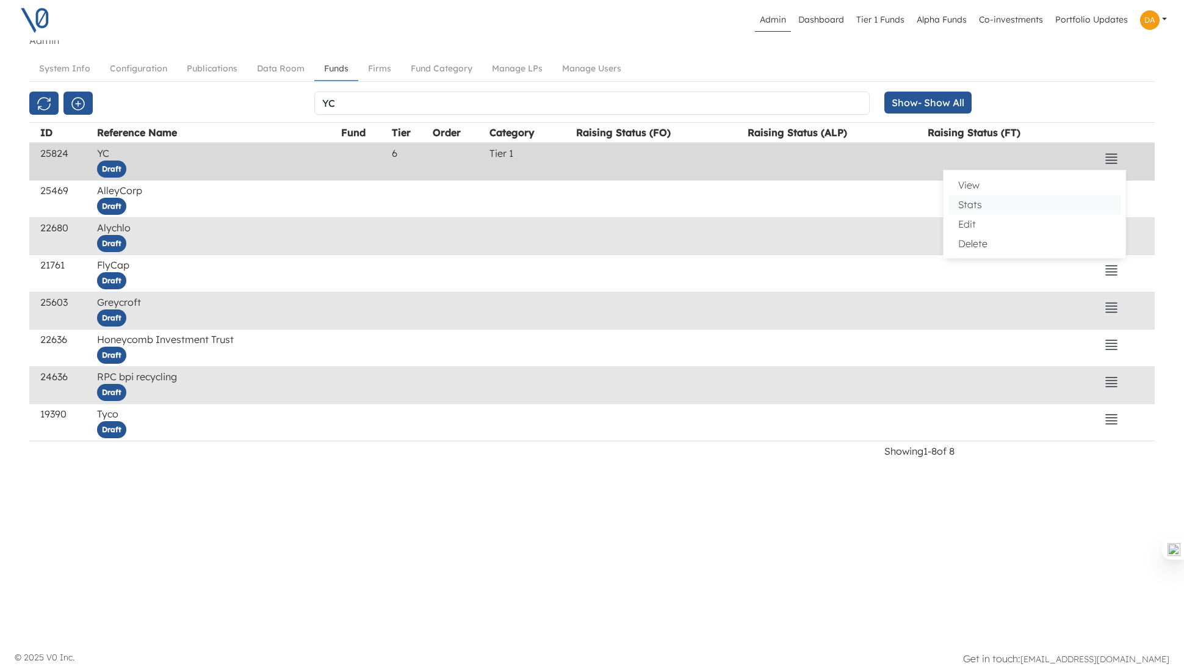
click at [986, 206] on button "Stats" at bounding box center [1034, 205] width 172 height 20
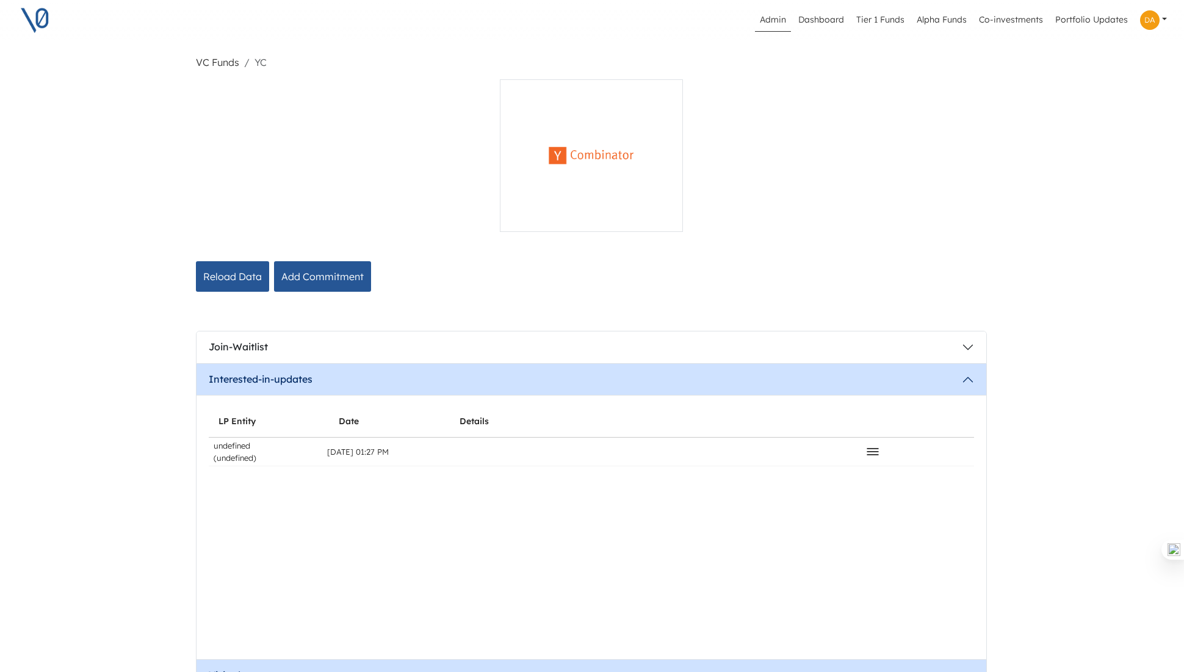
scroll to position [0, 1]
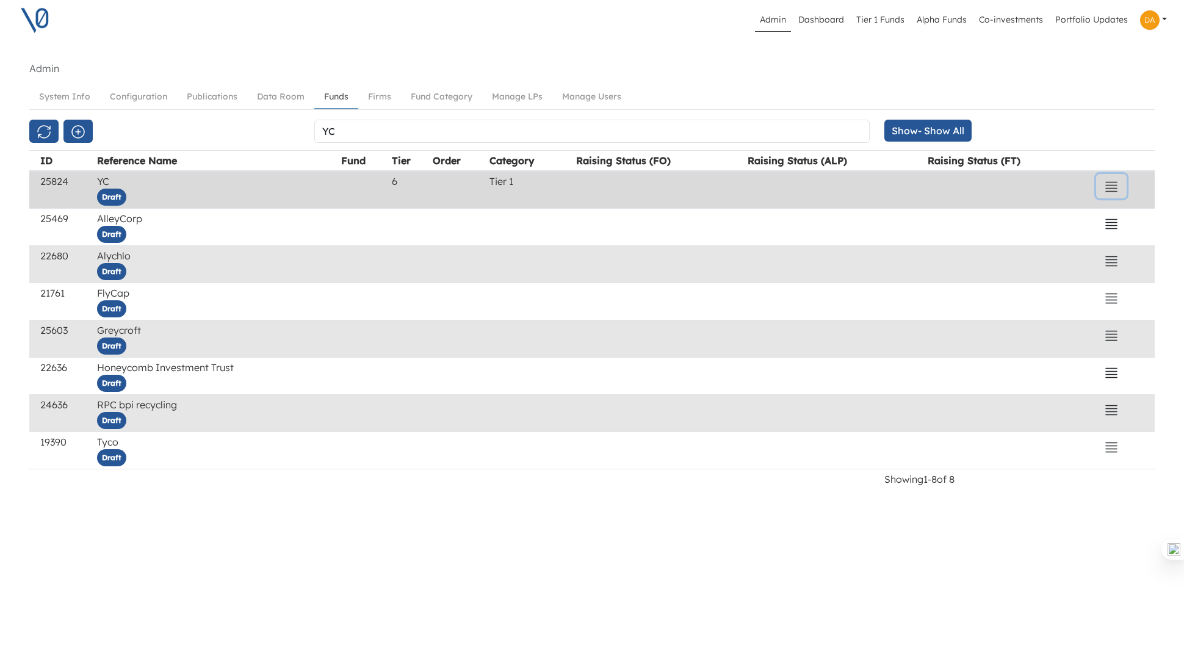
click at [1115, 192] on icon "button" at bounding box center [1111, 186] width 15 height 15
click at [1011, 213] on button "View" at bounding box center [1034, 213] width 172 height 20
click at [157, 181] on td "YC Draft" at bounding box center [217, 190] width 244 height 38
click at [207, 181] on td "YC Draft" at bounding box center [217, 190] width 244 height 38
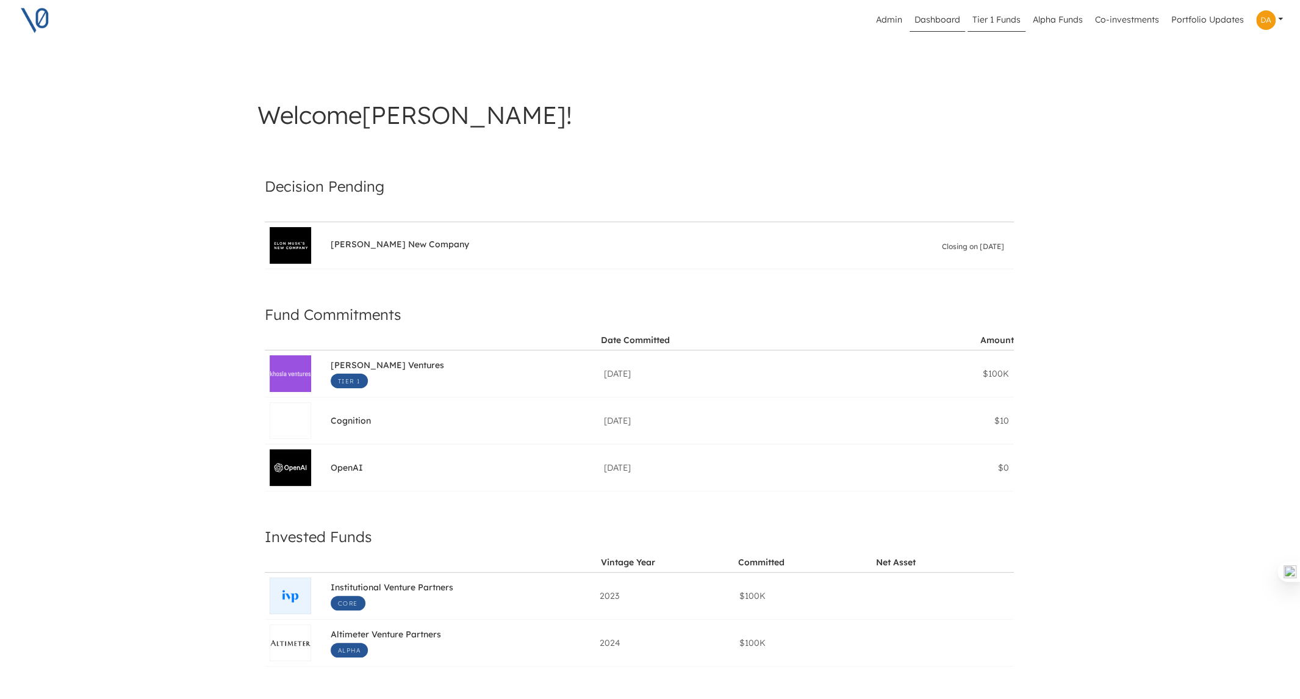
click at [995, 13] on link "Tier 1 Funds" at bounding box center [997, 20] width 58 height 23
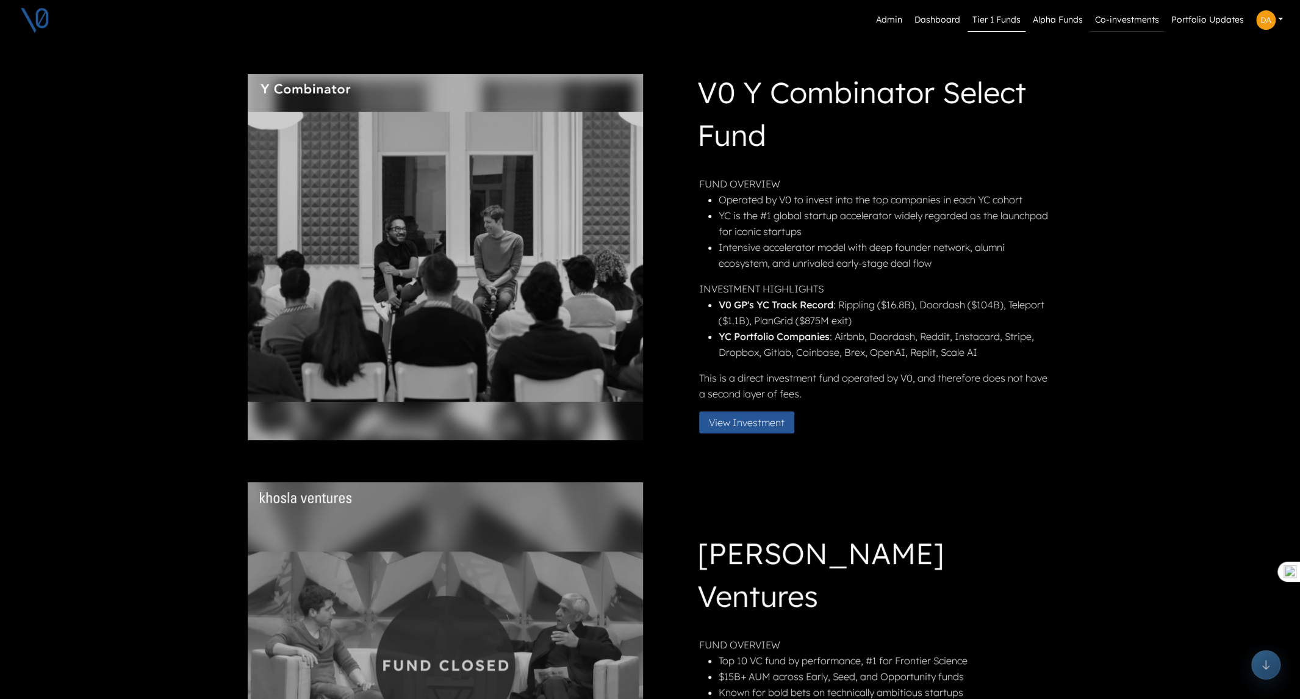
click at [1111, 15] on link "Co-investments" at bounding box center [1127, 20] width 74 height 23
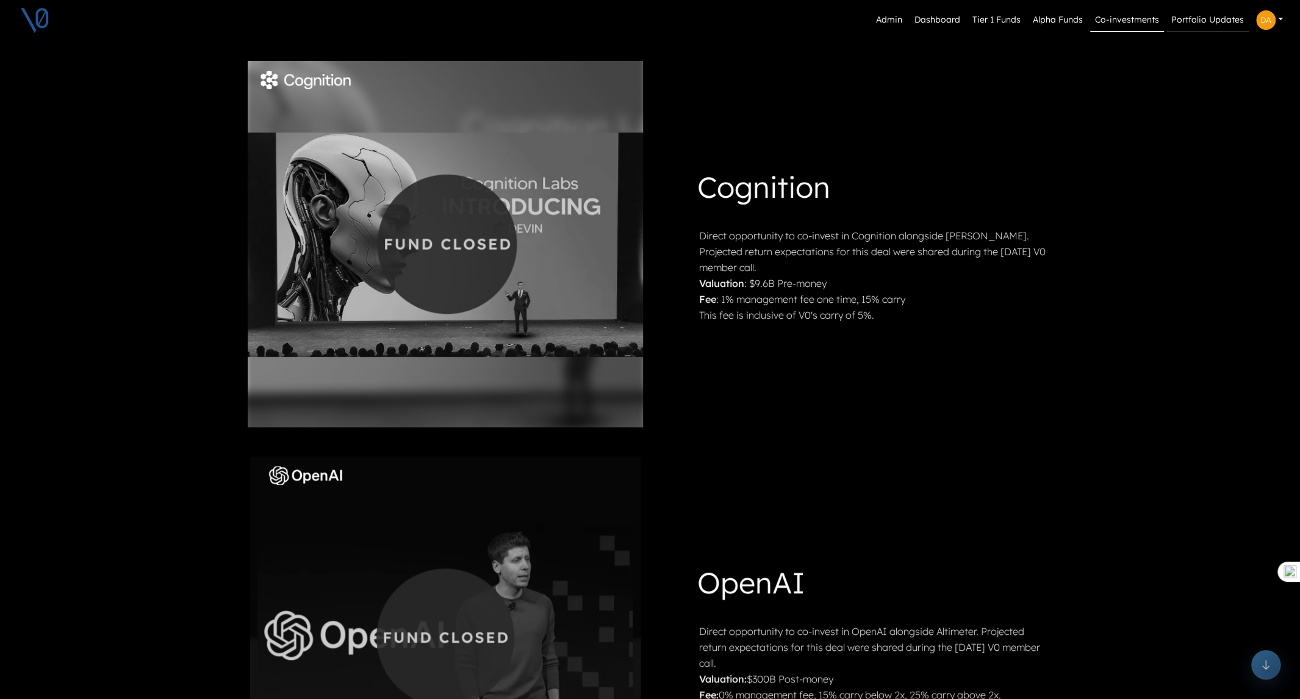
click at [1211, 19] on link "Portfolio Updates" at bounding box center [1207, 20] width 82 height 23
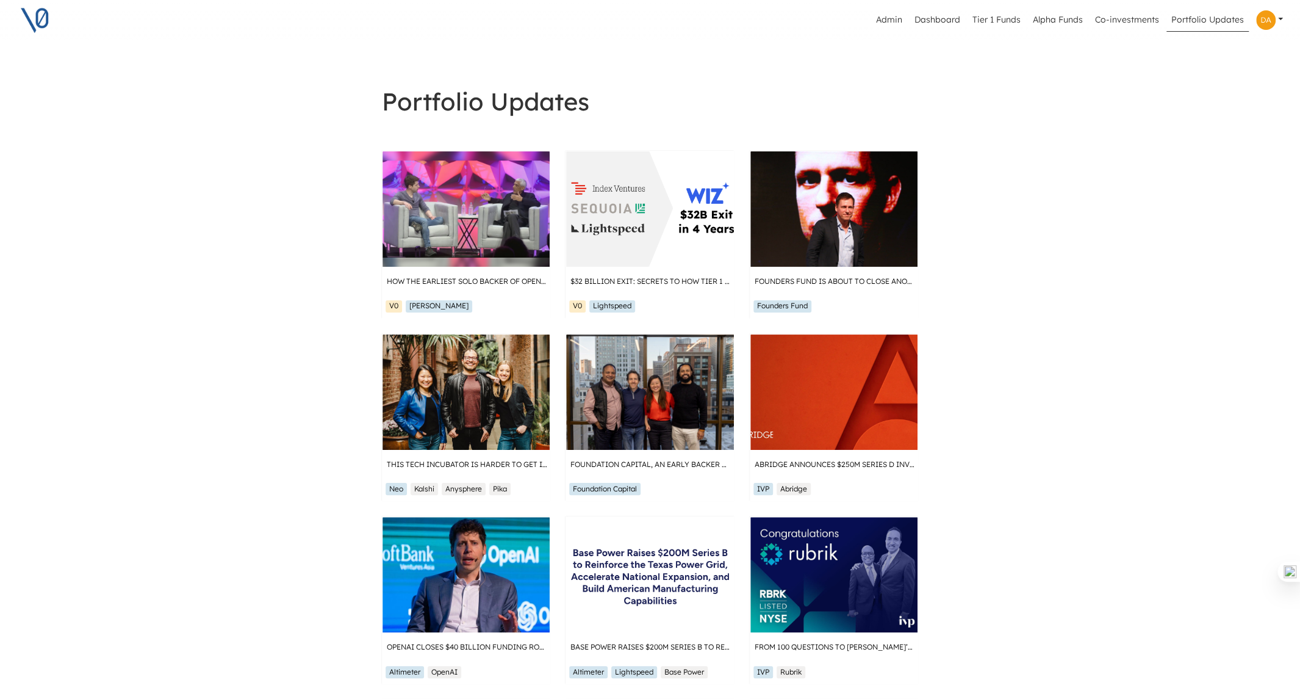
click at [1286, 18] on link at bounding box center [1269, 19] width 37 height 29
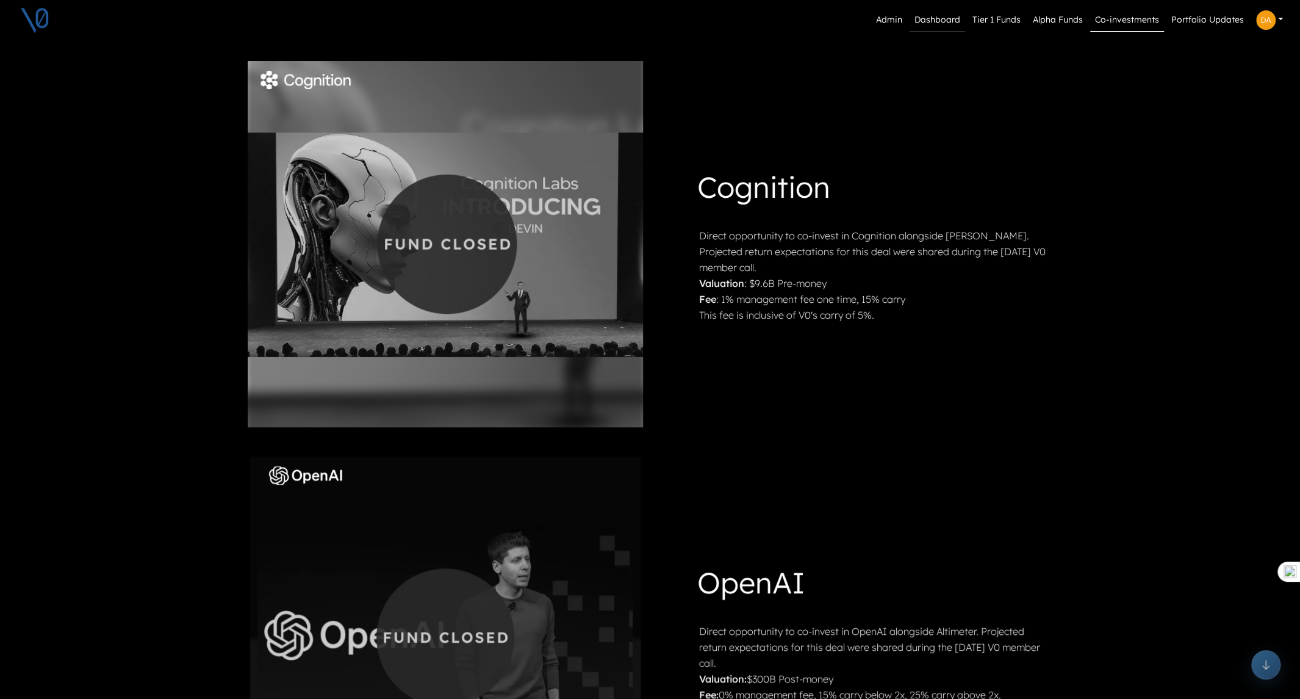
click at [935, 16] on link "Dashboard" at bounding box center [938, 20] width 56 height 23
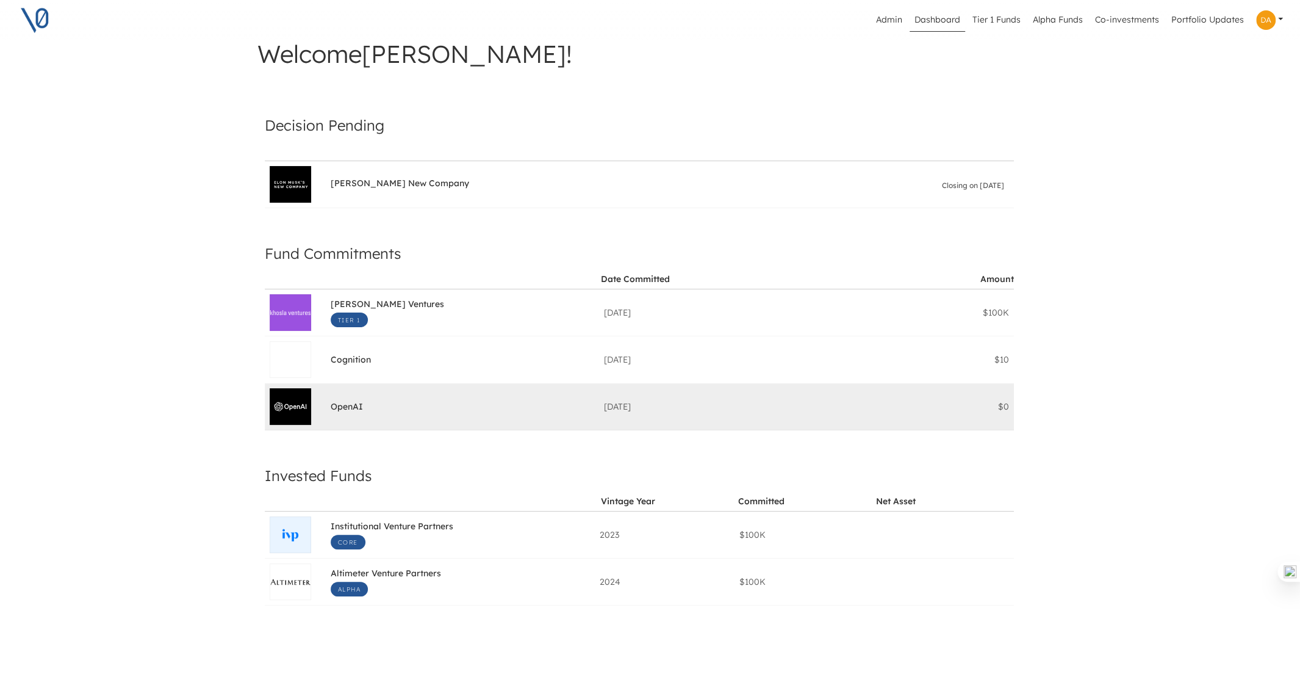
scroll to position [61, 5]
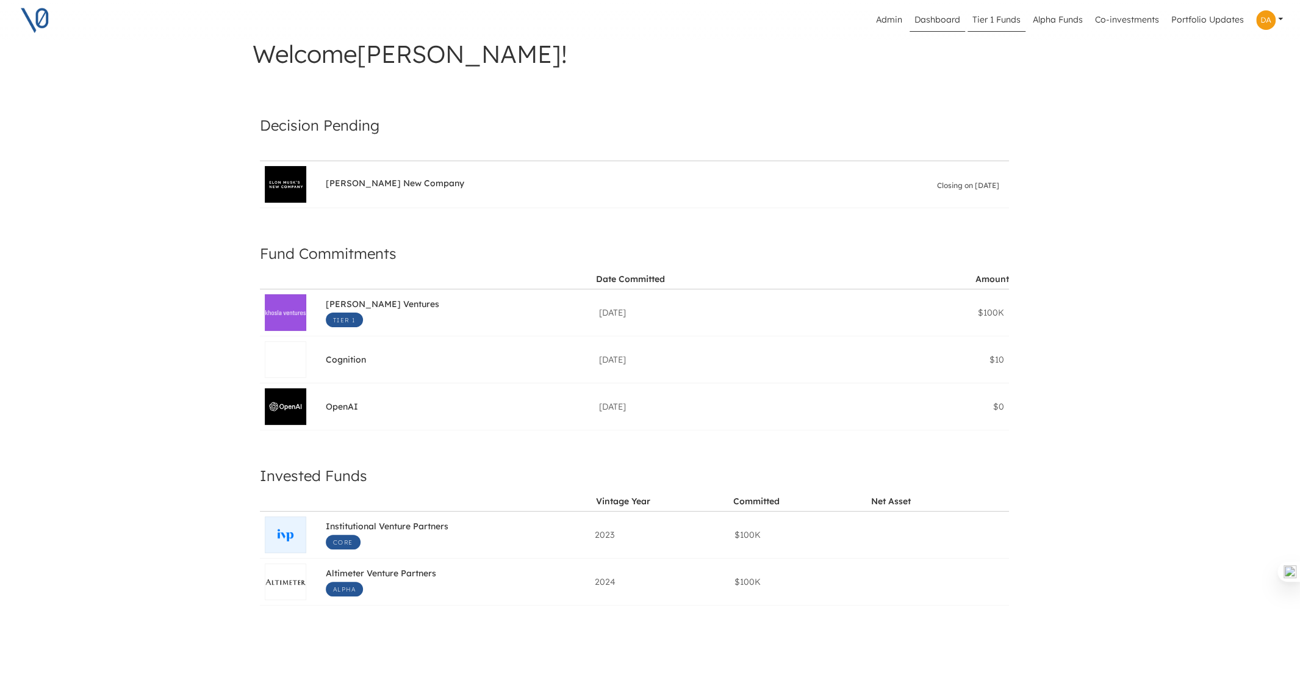
click at [1000, 23] on link "Tier 1 Funds" at bounding box center [997, 20] width 58 height 23
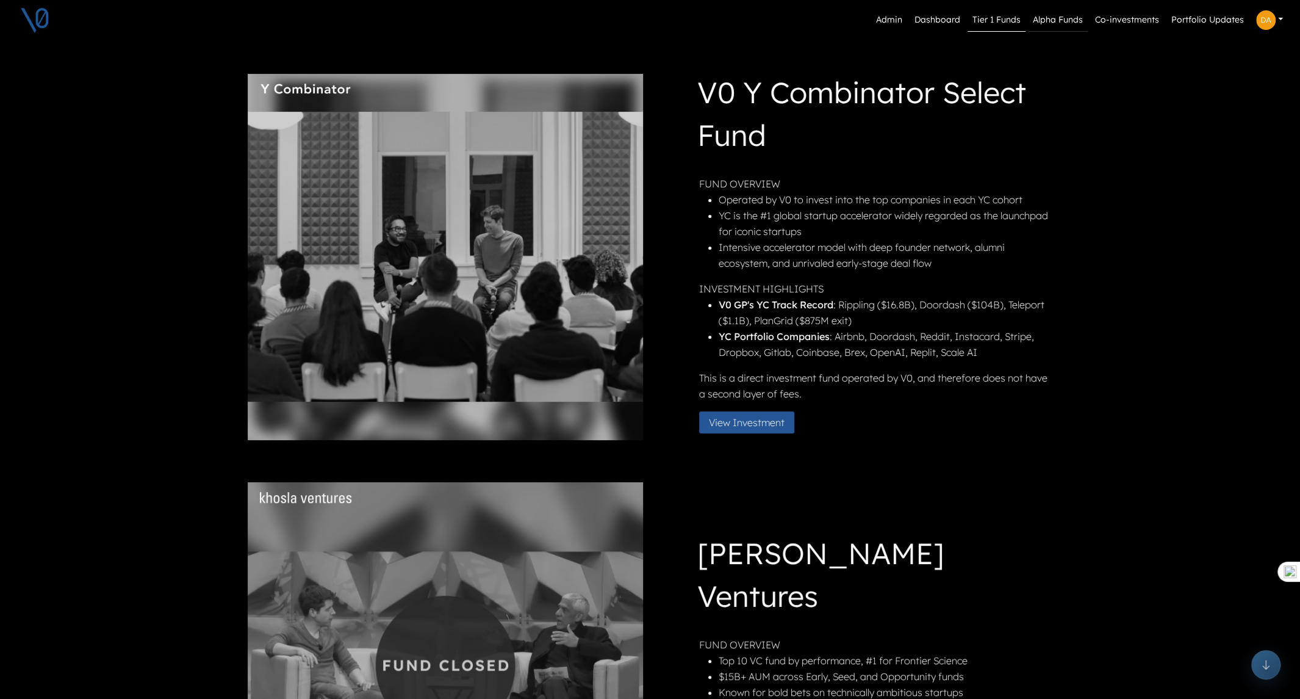
click at [1070, 21] on link "Alpha Funds" at bounding box center [1058, 20] width 60 height 23
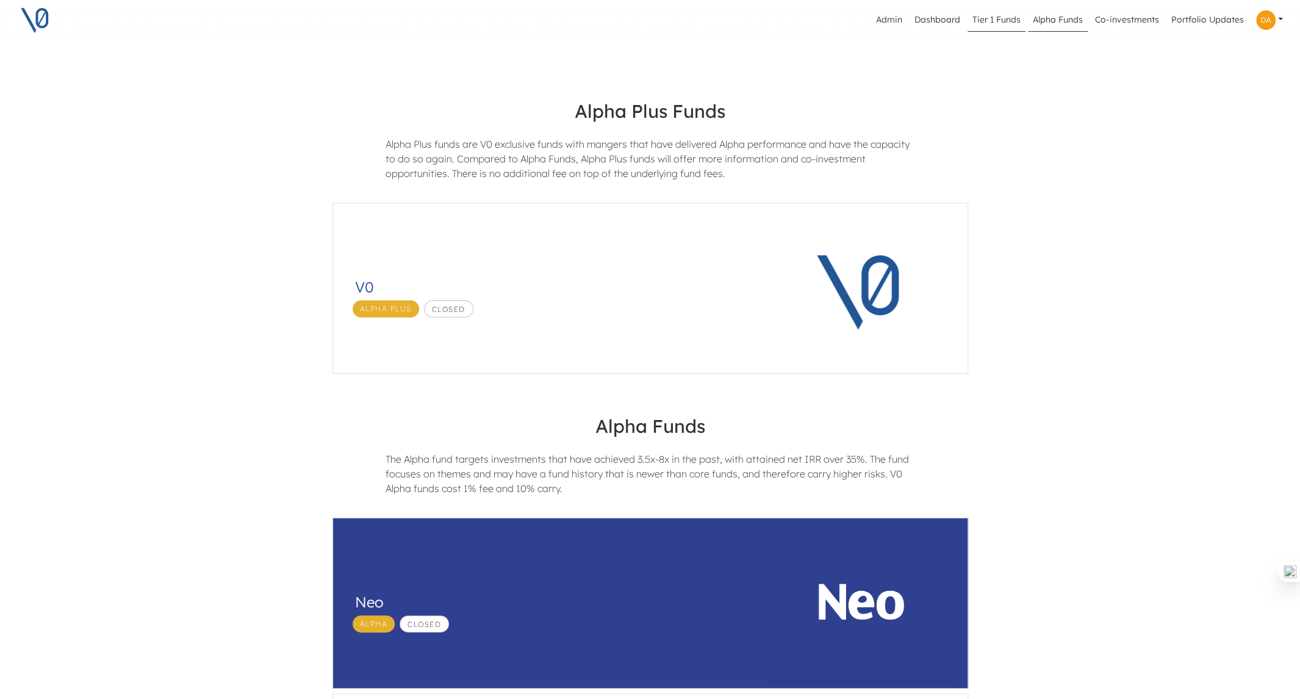
click at [1008, 23] on link "Tier 1 Funds" at bounding box center [997, 20] width 58 height 23
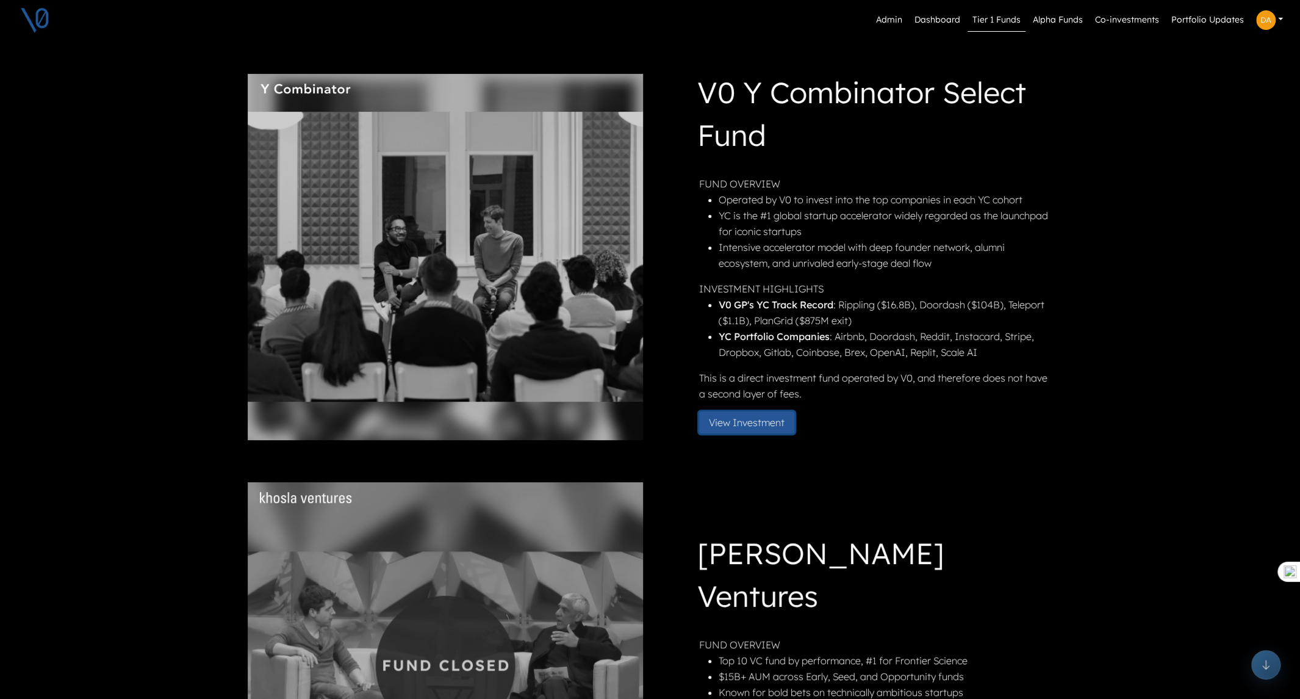
click at [752, 424] on button "View Investment" at bounding box center [746, 422] width 95 height 22
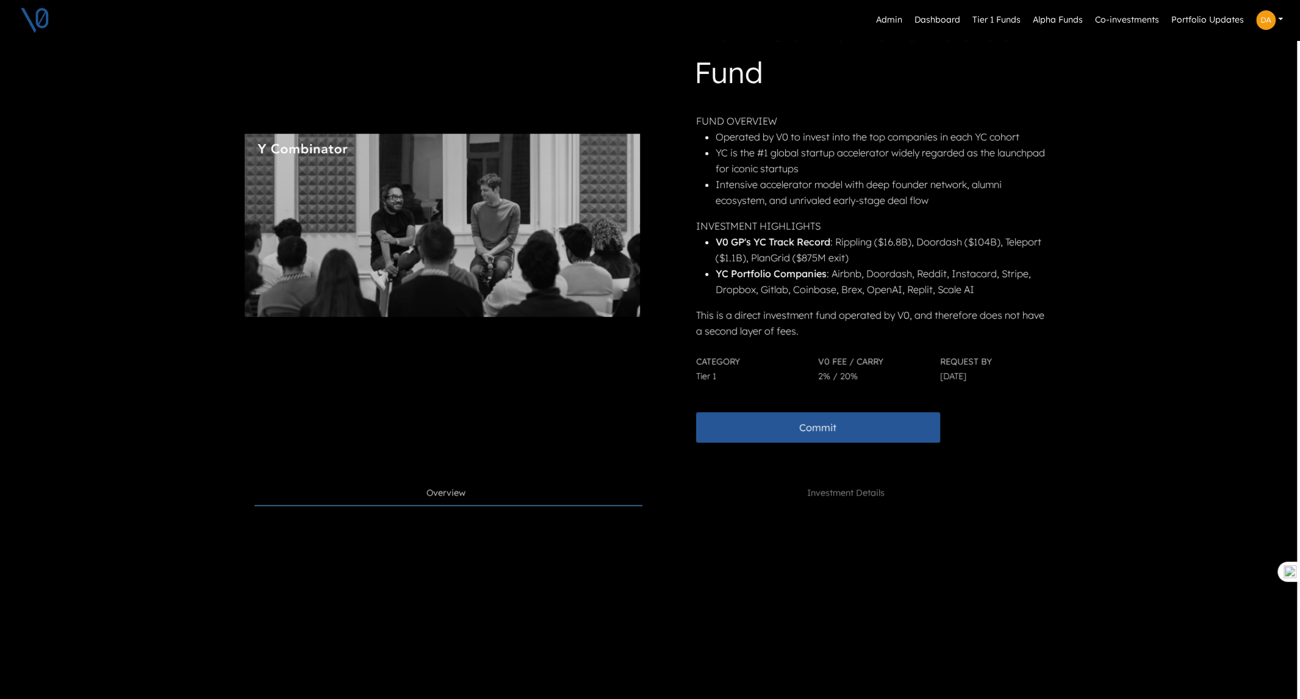
scroll to position [142, 3]
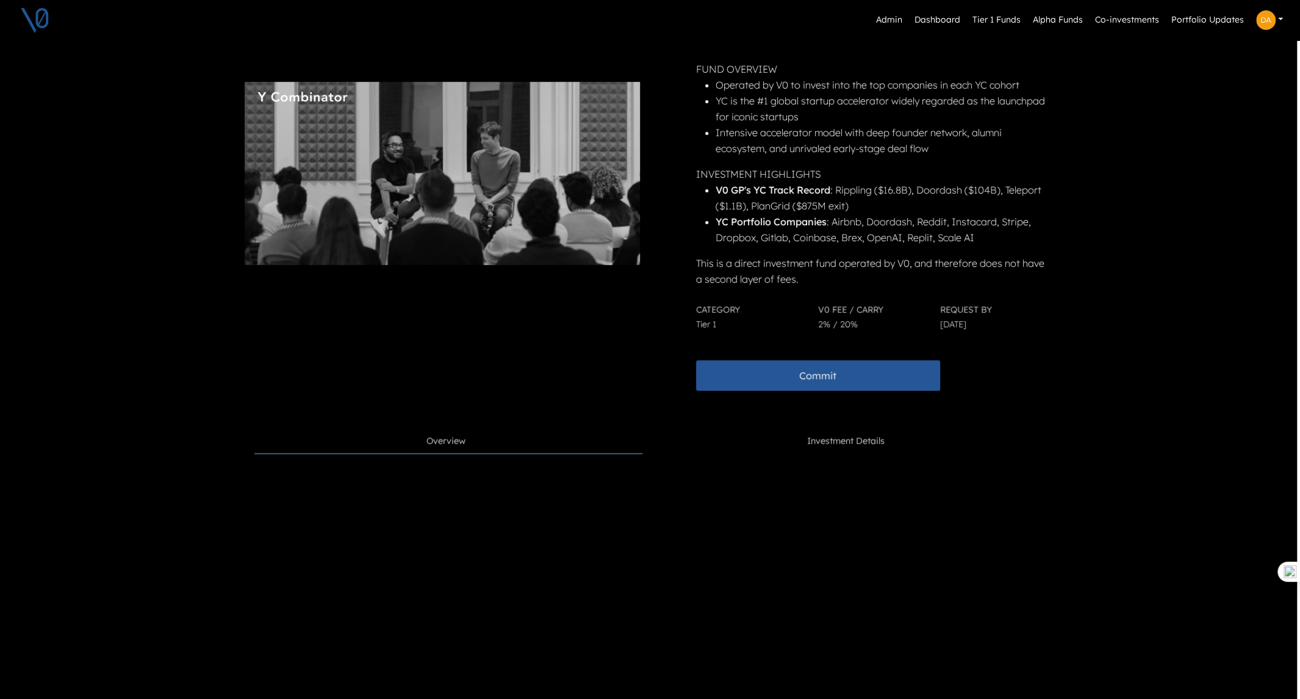
click at [840, 436] on span "Investment Details" at bounding box center [845, 440] width 77 height 13
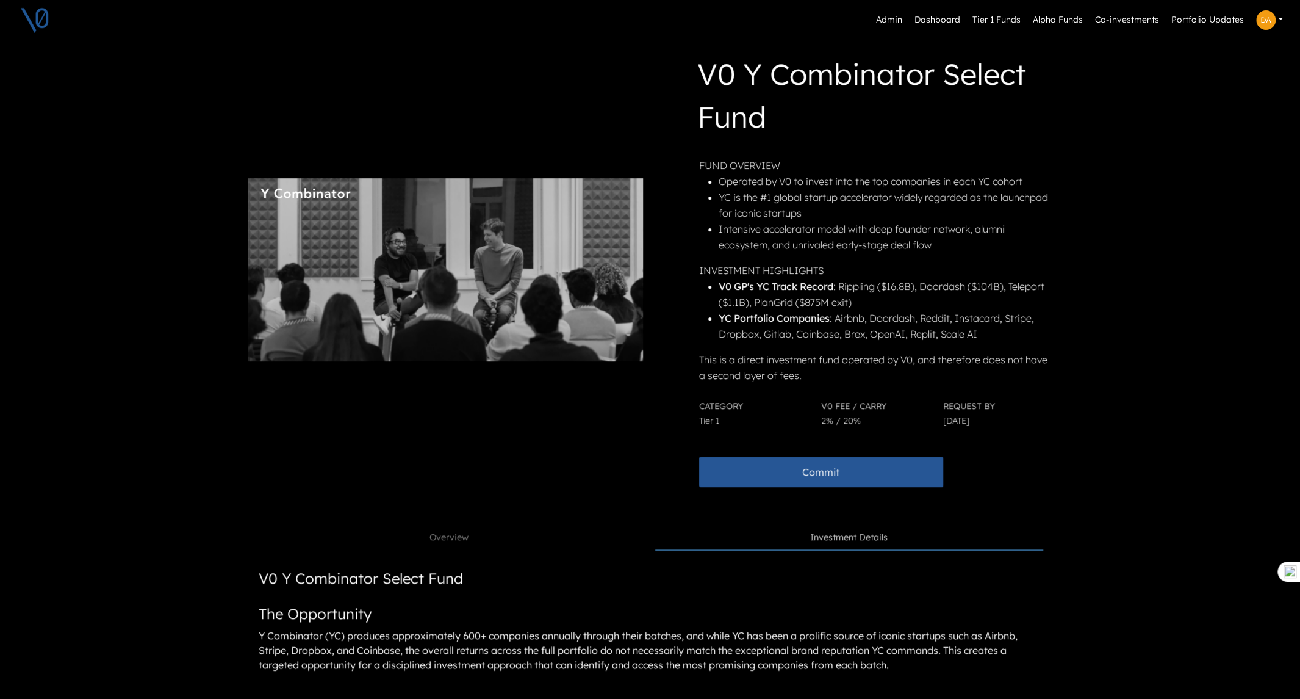
scroll to position [49, 0]
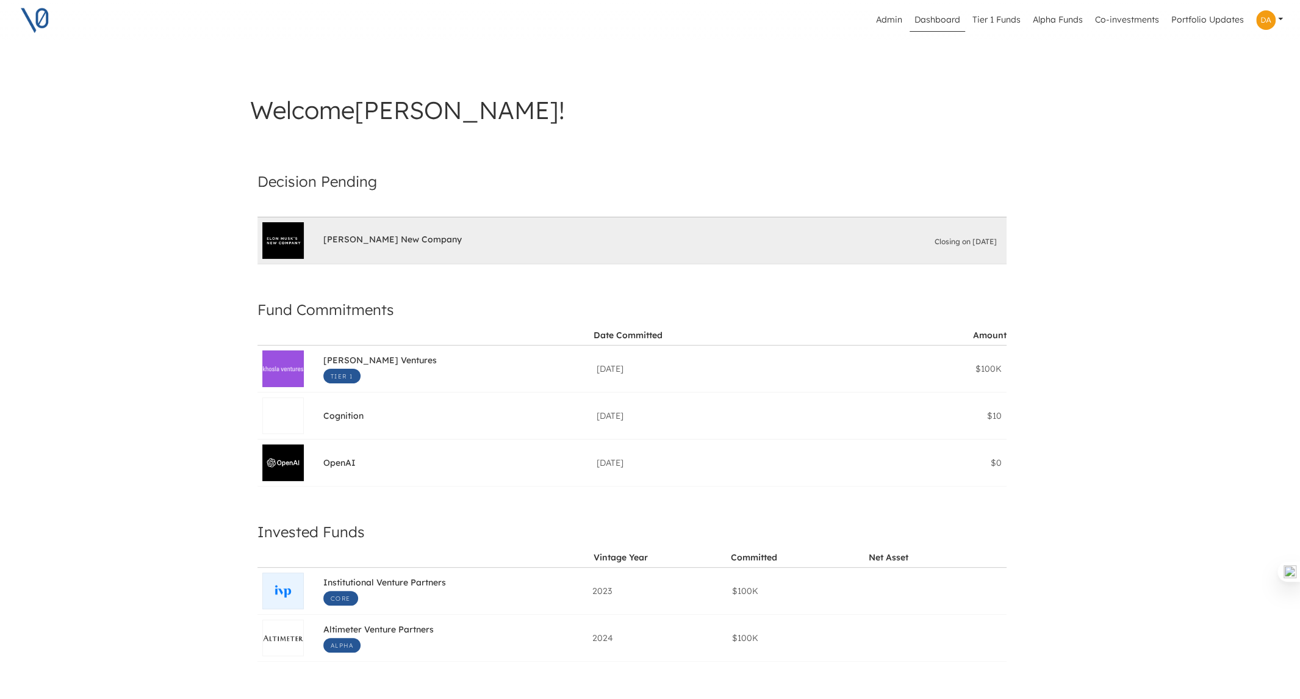
scroll to position [0, 7]
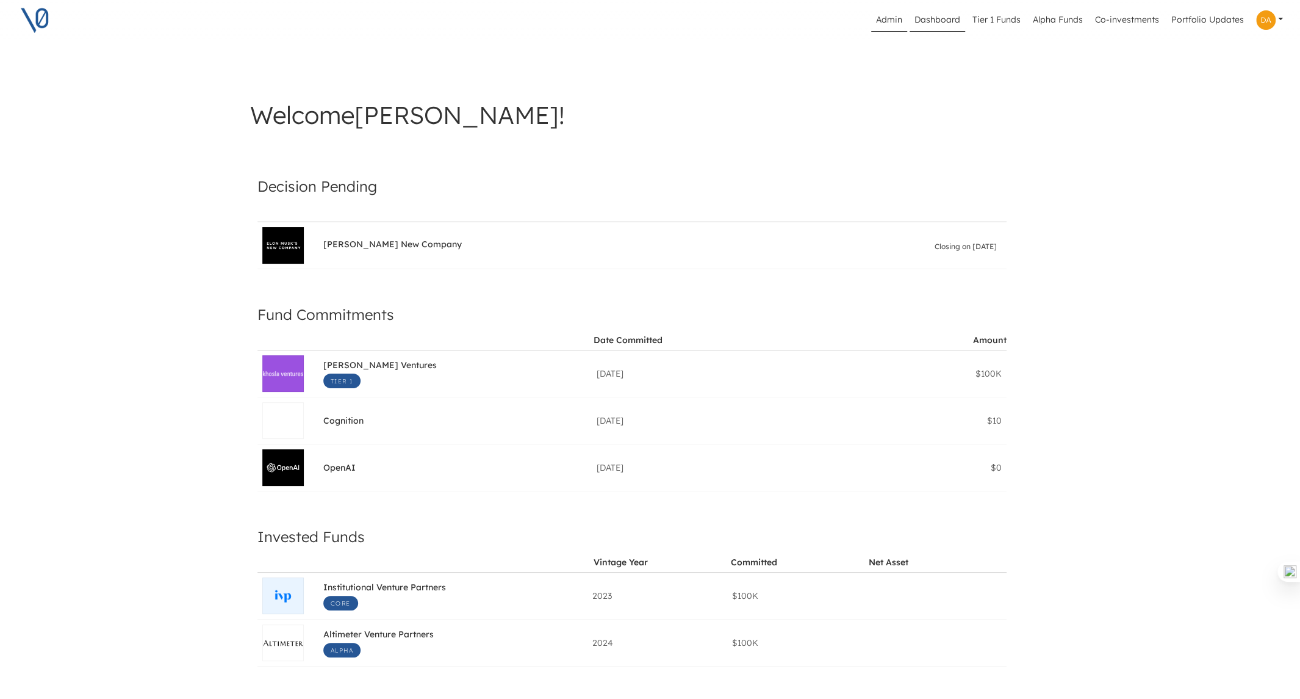
click at [885, 21] on link "Admin" at bounding box center [889, 20] width 36 height 23
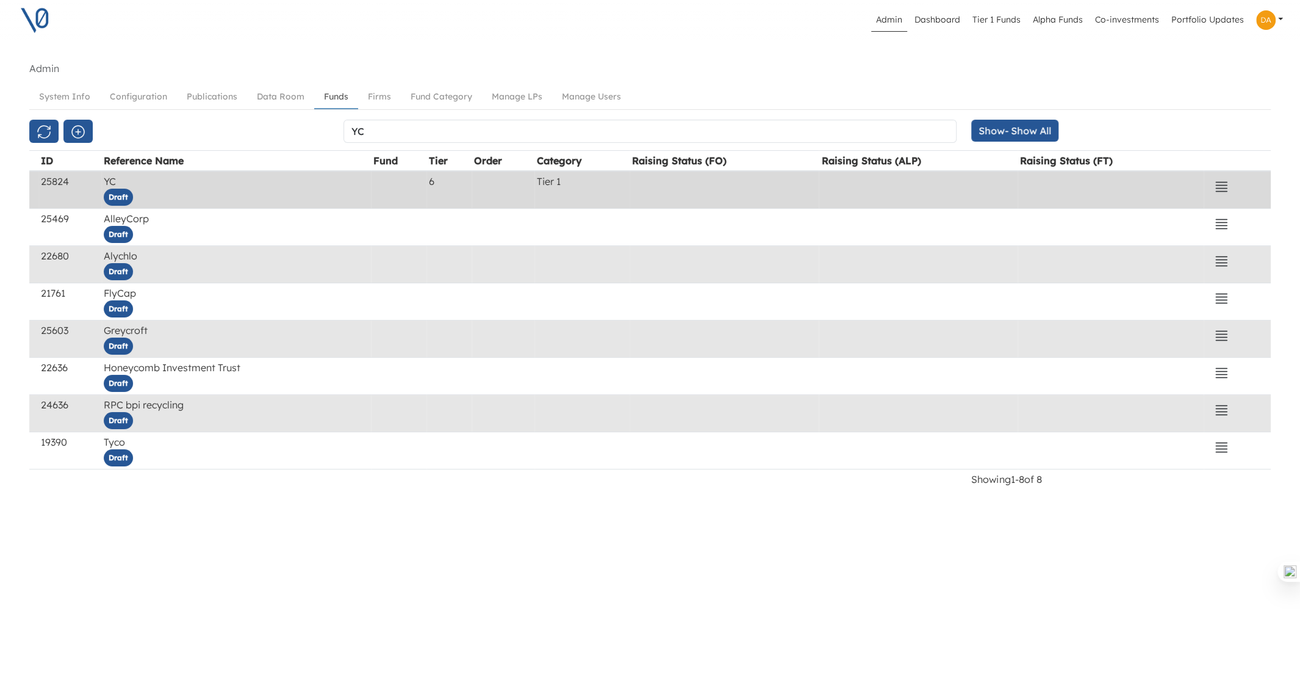
click at [120, 195] on span "Draft" at bounding box center [118, 197] width 29 height 17
click at [1217, 183] on icon "button" at bounding box center [1221, 186] width 15 height 15
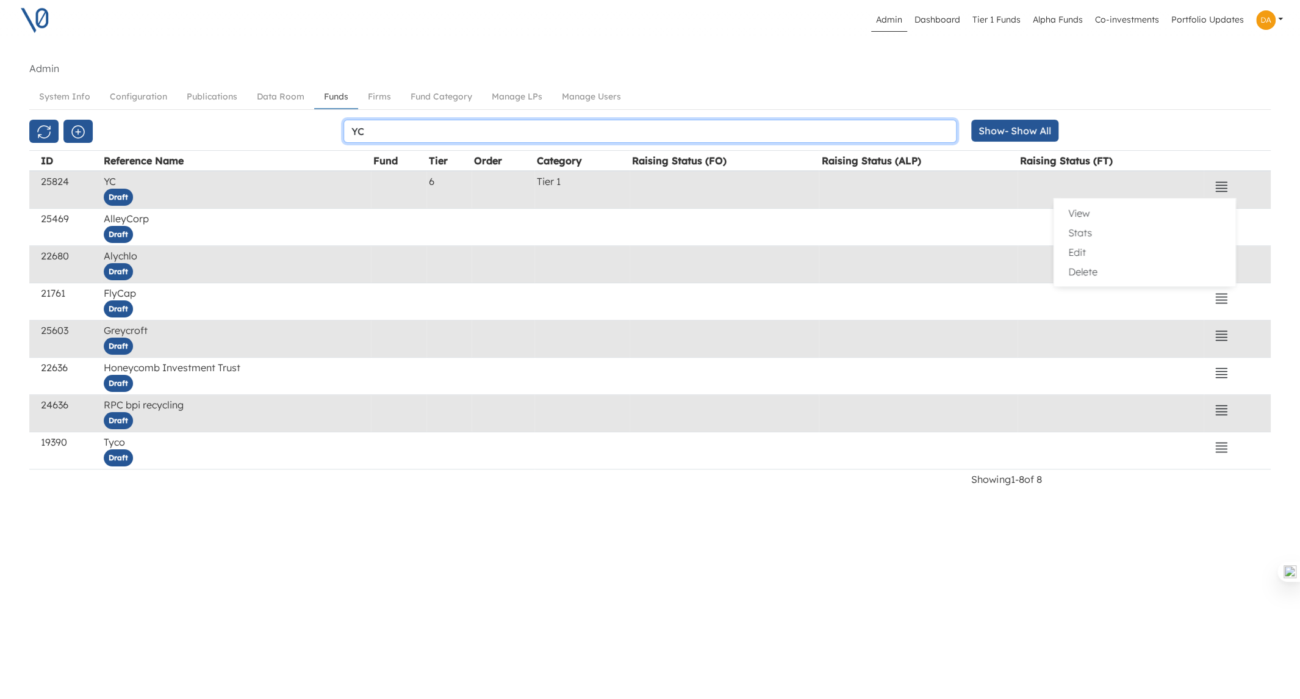
click at [385, 130] on input "YC" at bounding box center [650, 131] width 614 height 23
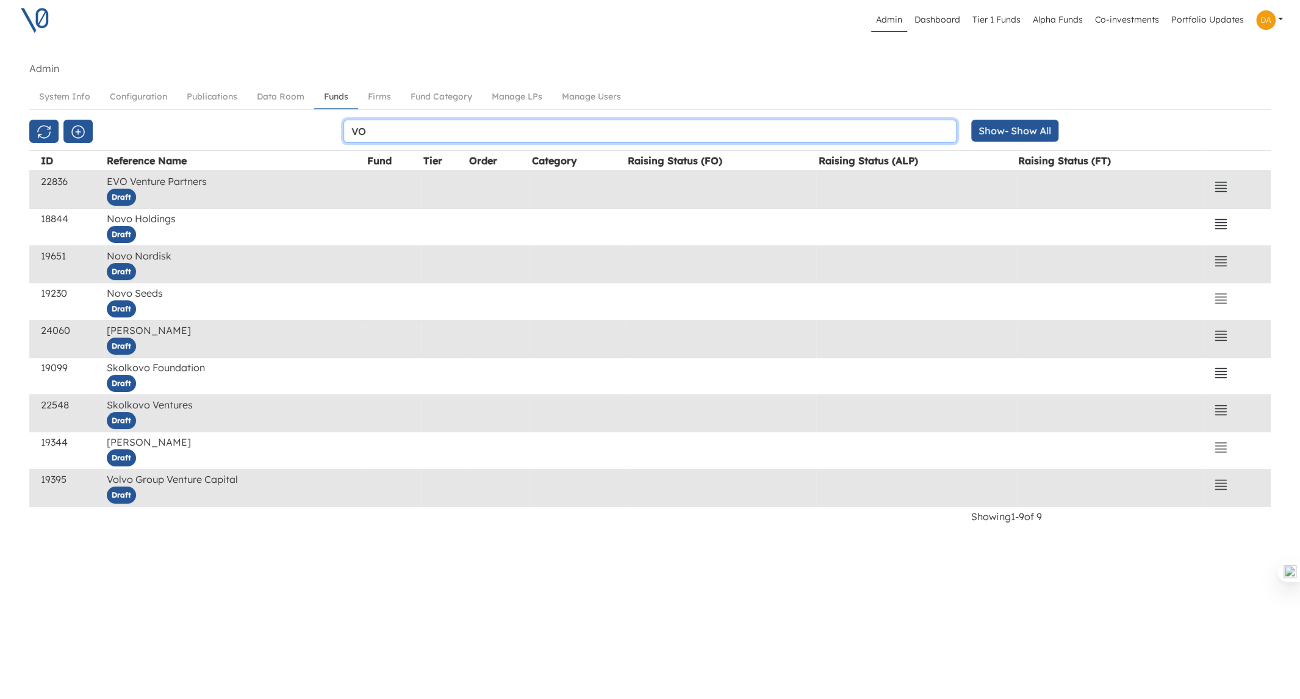
type input "V"
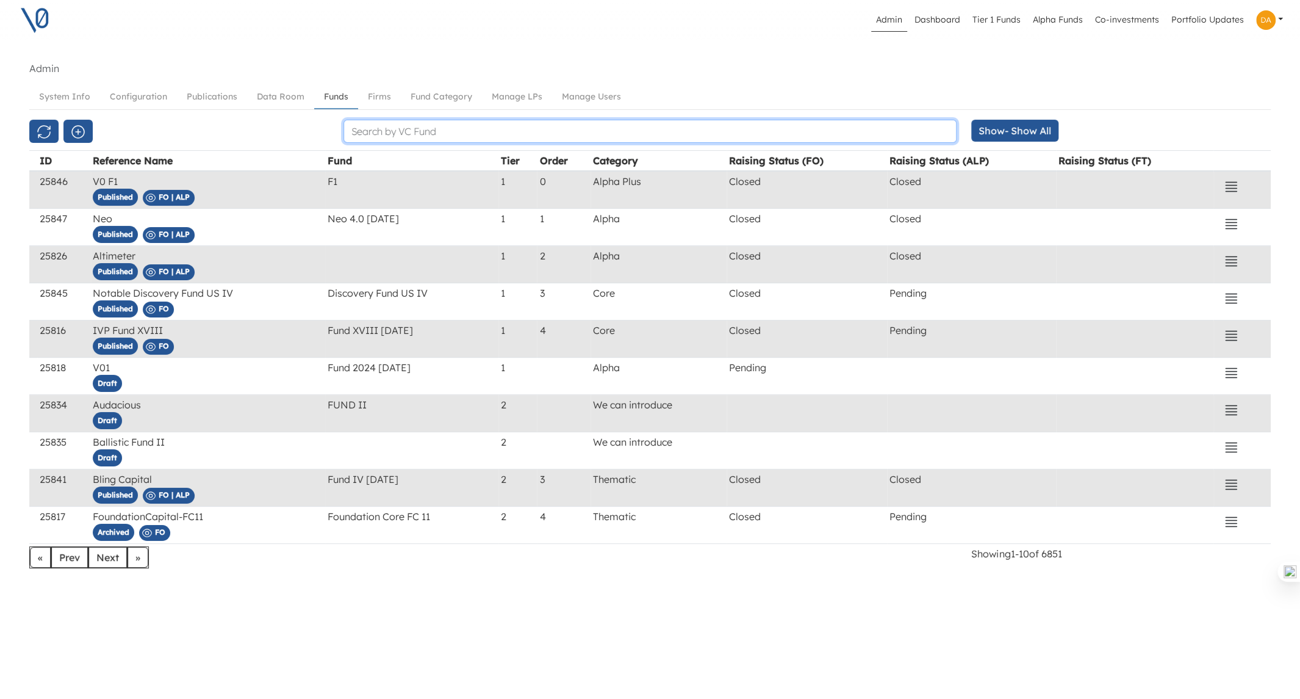
click at [411, 132] on input "text" at bounding box center [650, 131] width 614 height 23
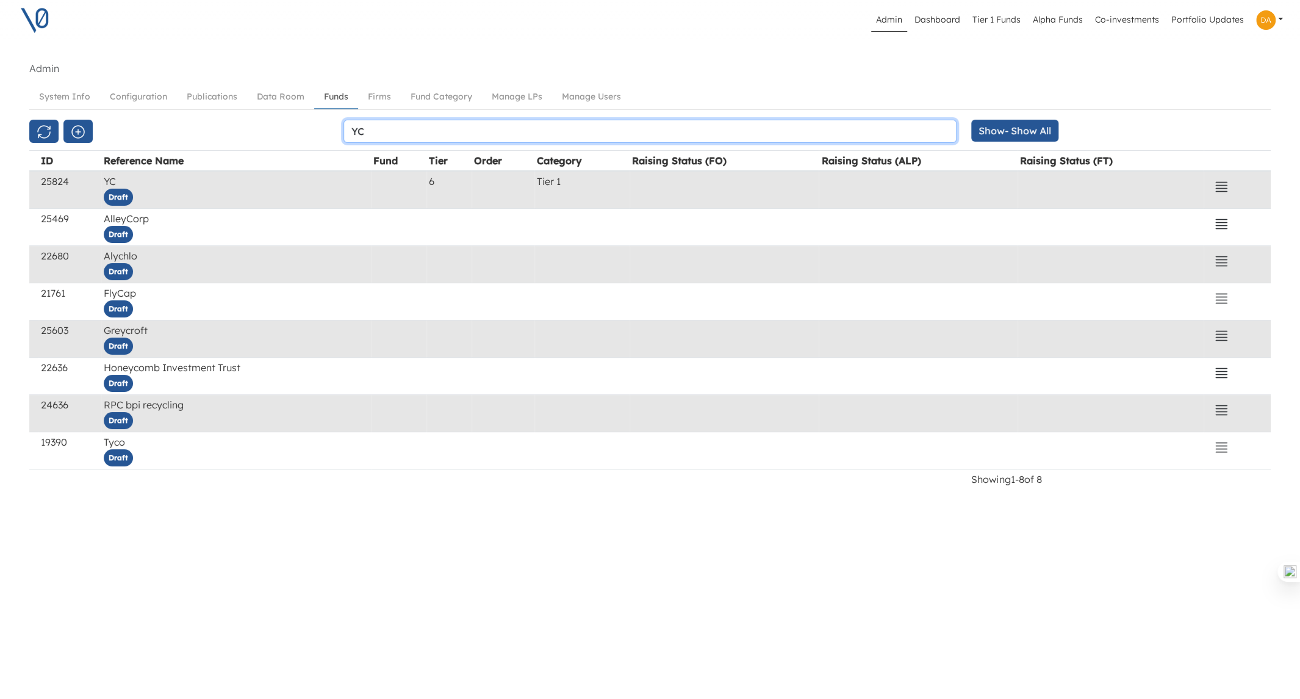
click at [386, 134] on input "YC" at bounding box center [650, 131] width 614 height 23
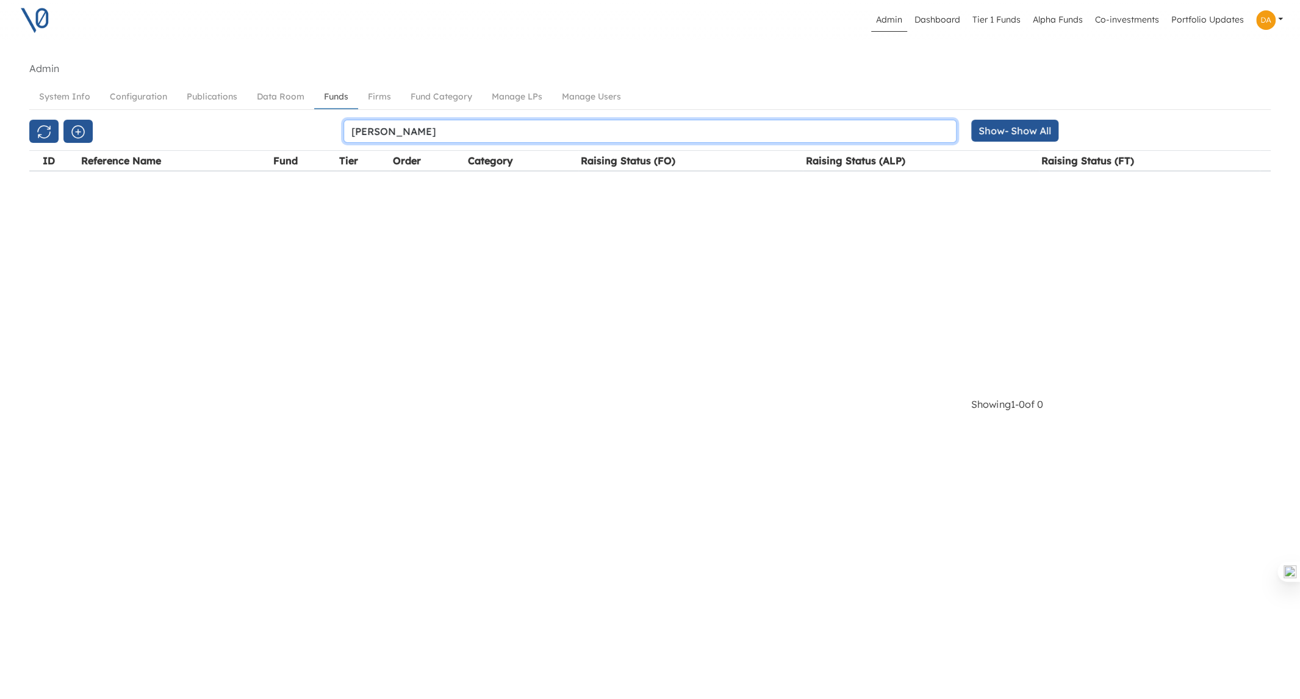
click at [368, 131] on input "[PERSON_NAME]" at bounding box center [650, 131] width 614 height 23
click at [585, 131] on input "V0 YC" at bounding box center [650, 131] width 614 height 23
click at [396, 134] on input "V0 YC" at bounding box center [650, 131] width 614 height 23
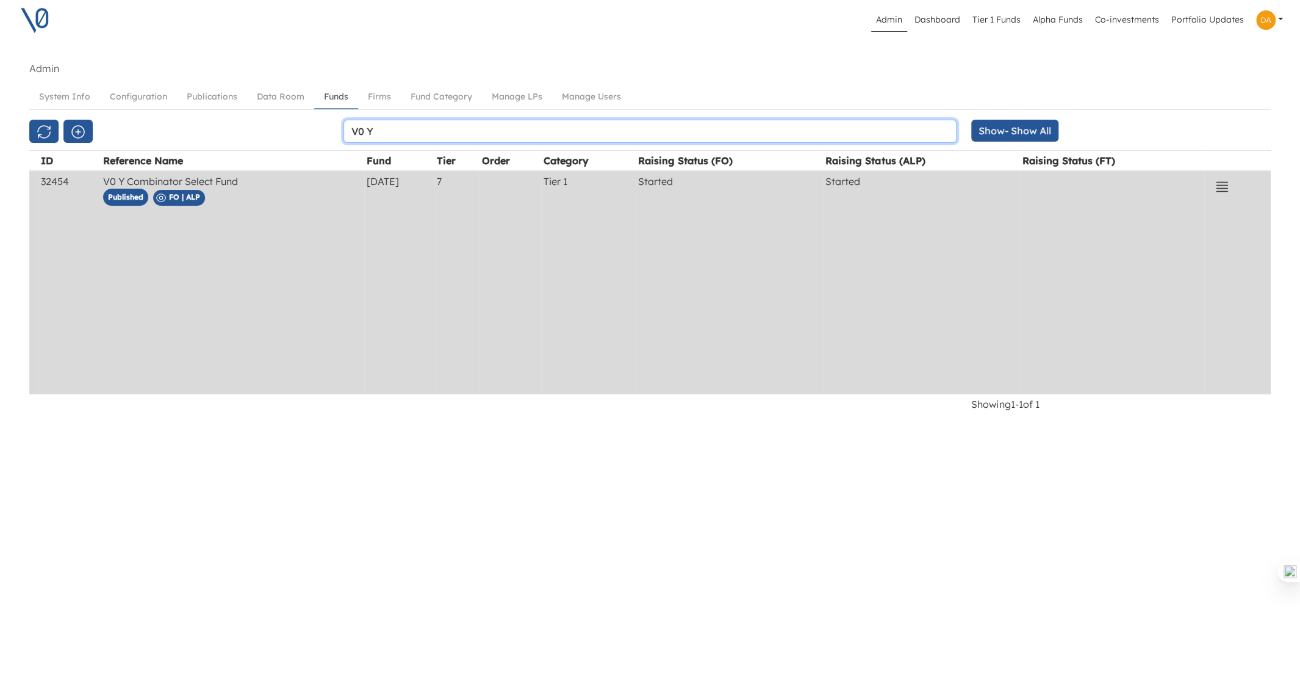
type input "V0 Y"
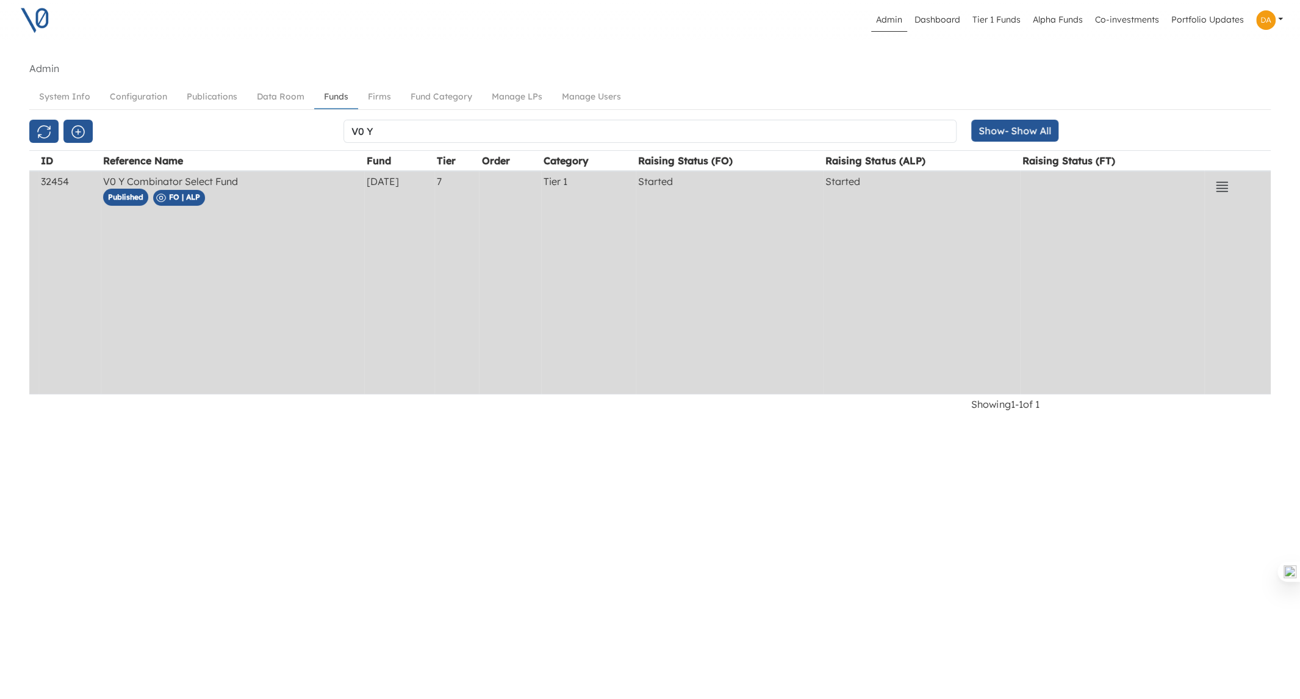
click at [280, 225] on td "V0 Y Combinator Select Fund Published FO | ALP" at bounding box center [233, 282] width 264 height 223
click at [1221, 180] on icon "button" at bounding box center [1222, 186] width 15 height 15
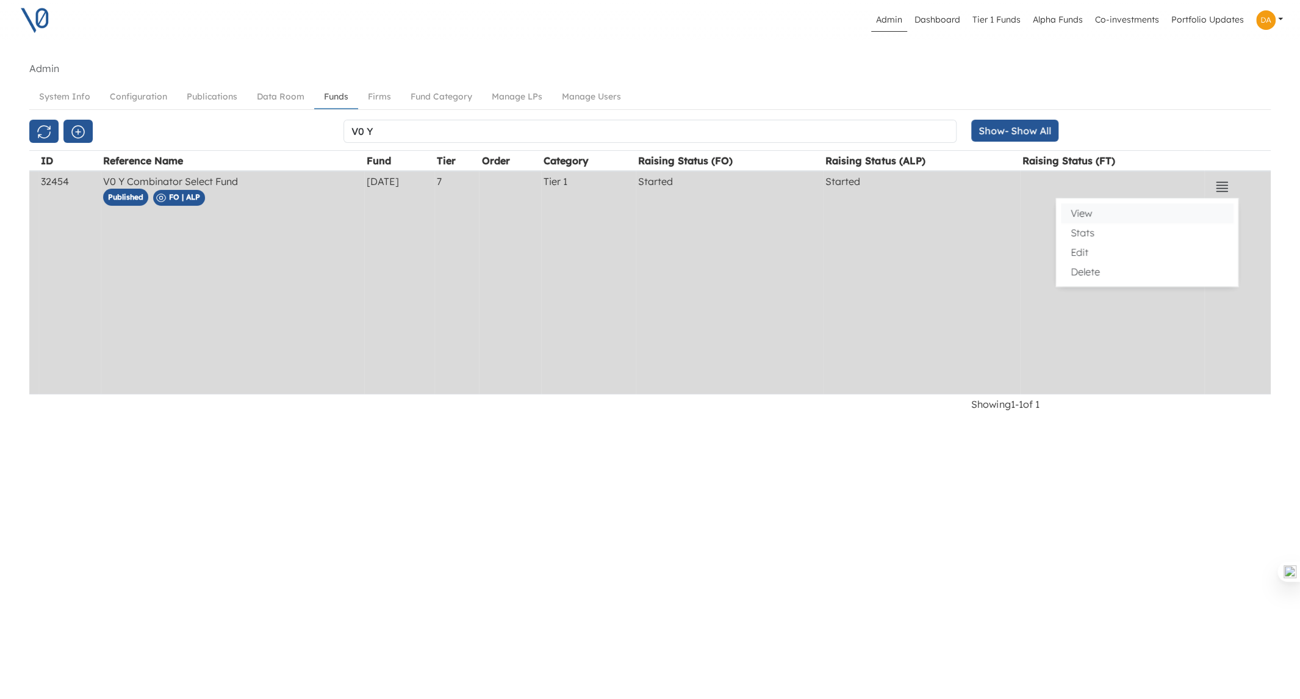
click at [1084, 207] on button "View" at bounding box center [1147, 213] width 172 height 20
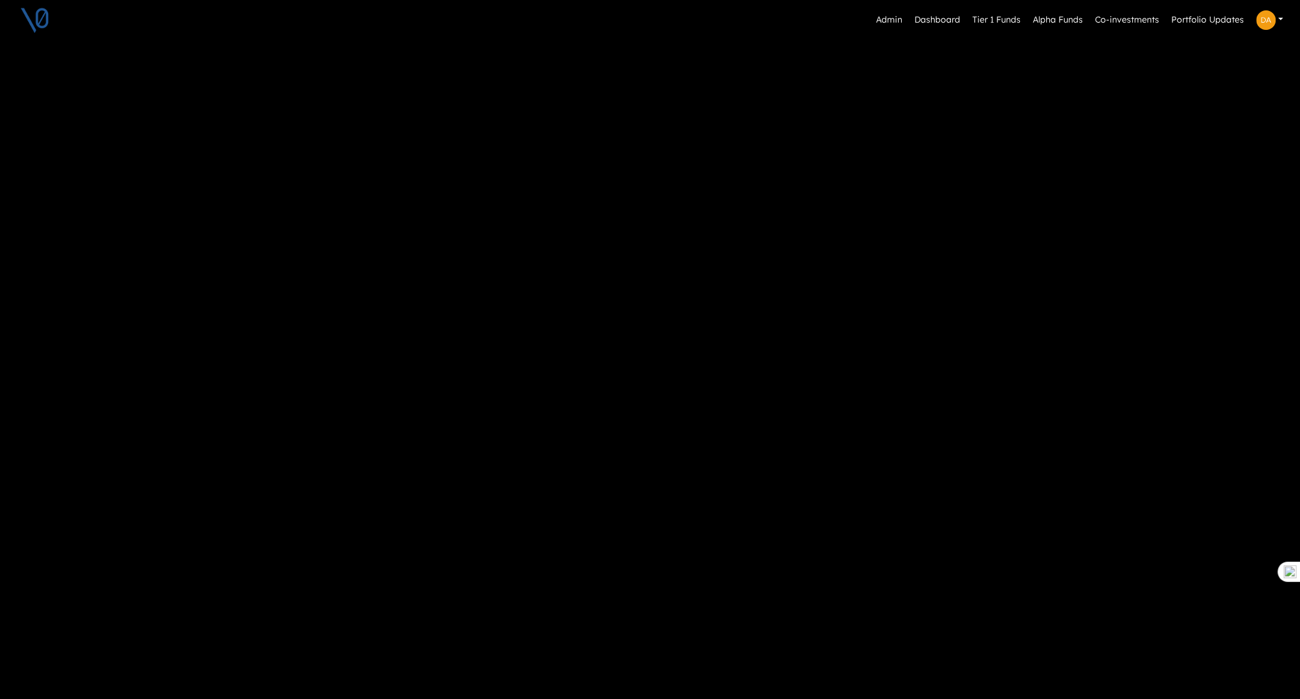
scroll to position [603, 0]
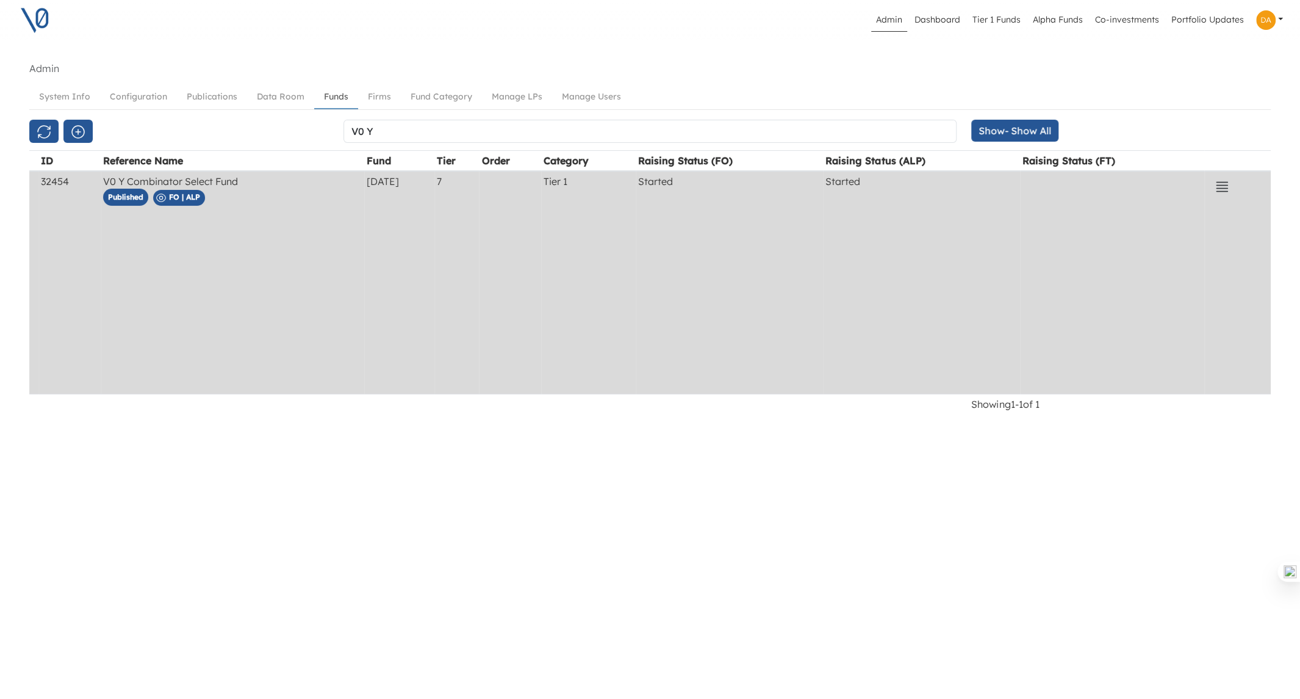
click at [823, 231] on td "Started" at bounding box center [729, 282] width 187 height 223
click at [434, 245] on td "[DATE]" at bounding box center [399, 282] width 70 height 223
click at [1229, 181] on icon "button" at bounding box center [1222, 186] width 15 height 15
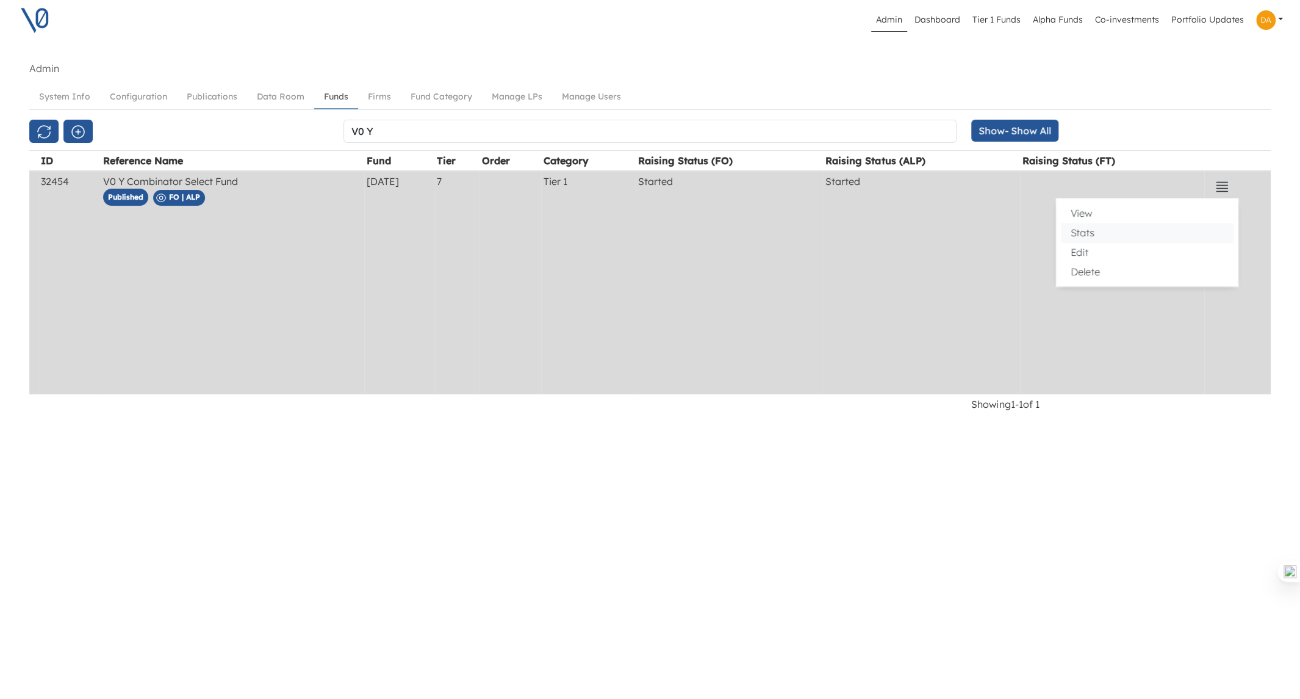
click at [1085, 234] on button "Stats" at bounding box center [1147, 233] width 172 height 20
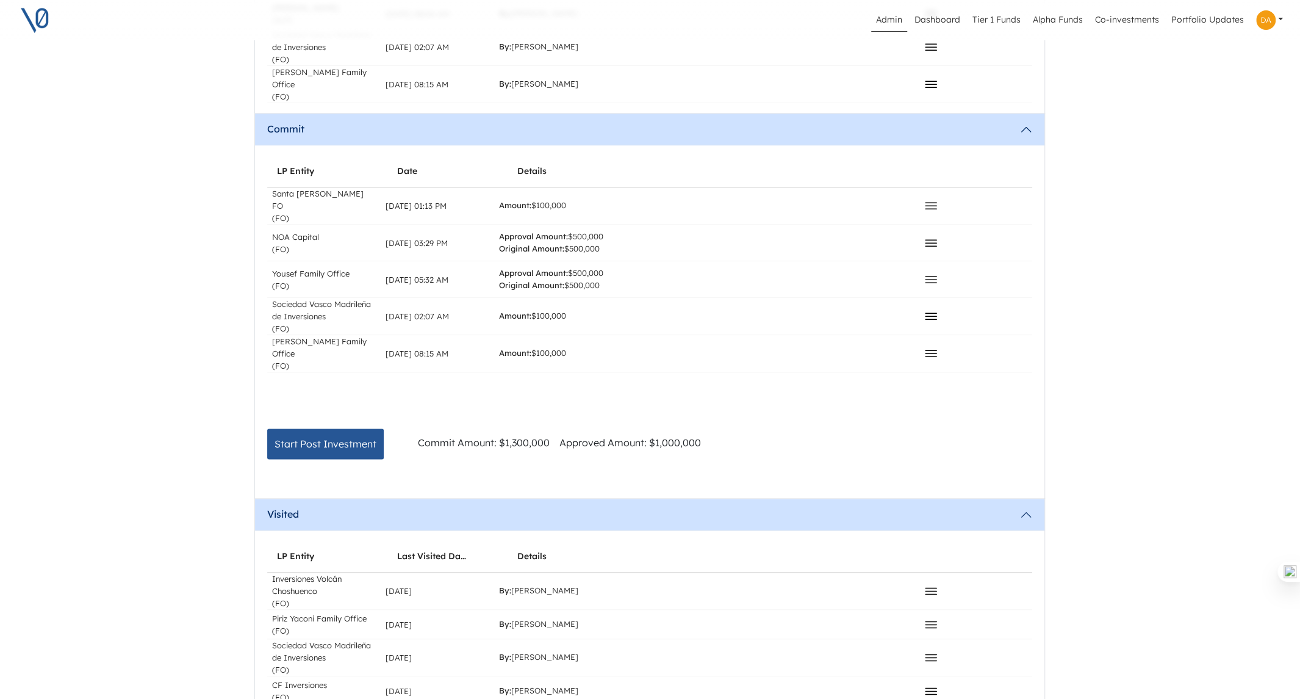
scroll to position [1071, 1]
